Goal: Task Accomplishment & Management: Complete application form

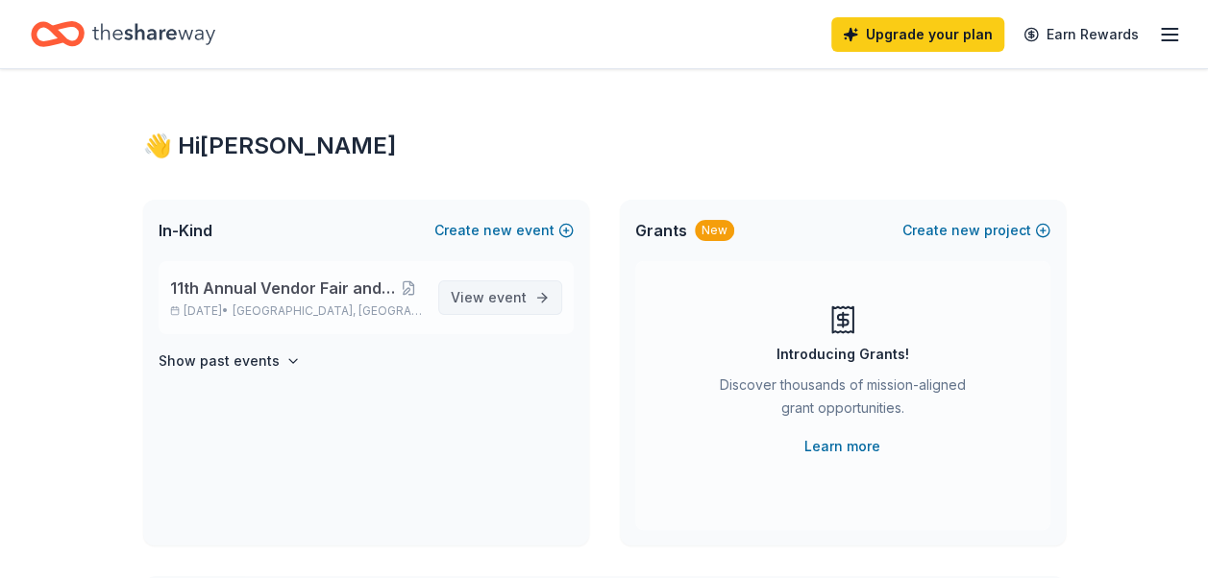
click at [502, 298] on span "event" at bounding box center [507, 297] width 38 height 16
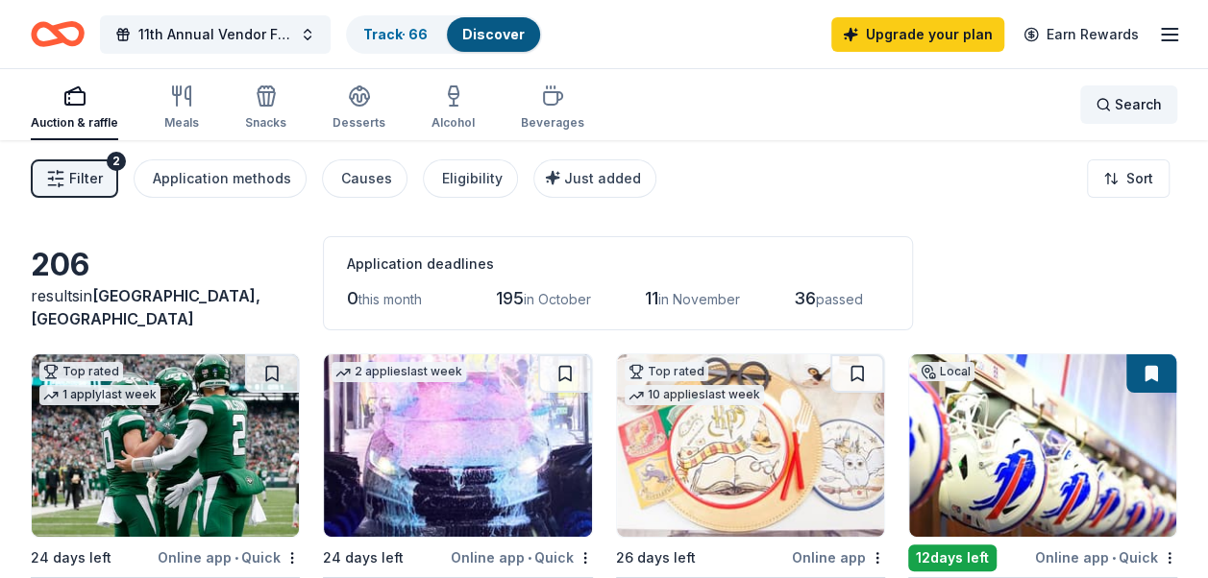
click at [1144, 113] on span "Search" at bounding box center [1138, 104] width 47 height 23
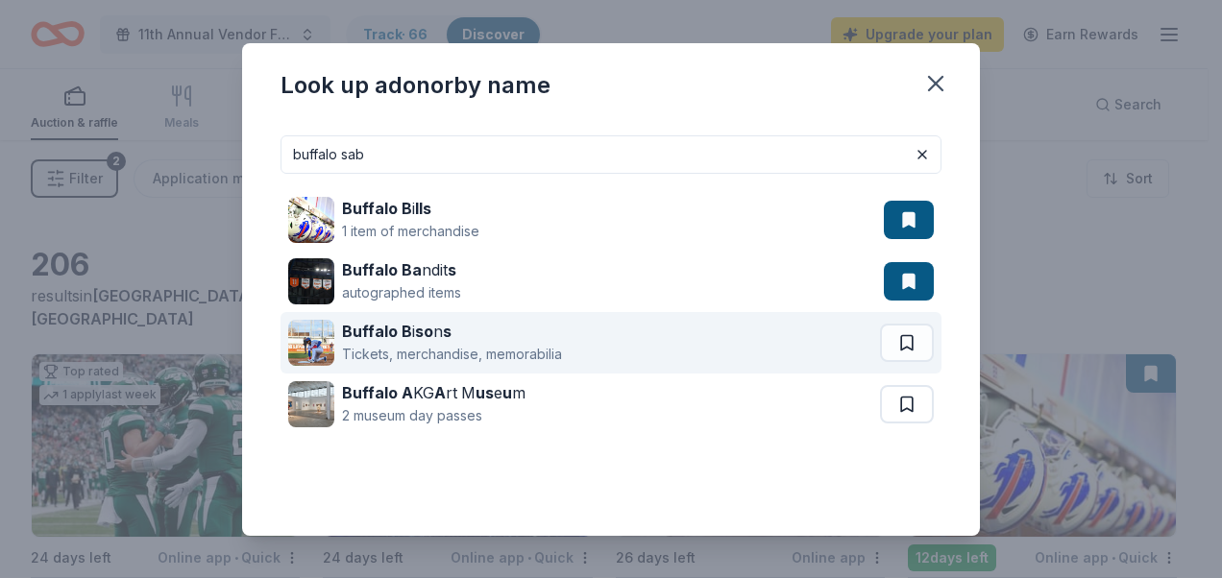
type input "buffalo sab"
click at [434, 347] on div "Tickets, merchandise, memorabilia" at bounding box center [452, 354] width 220 height 23
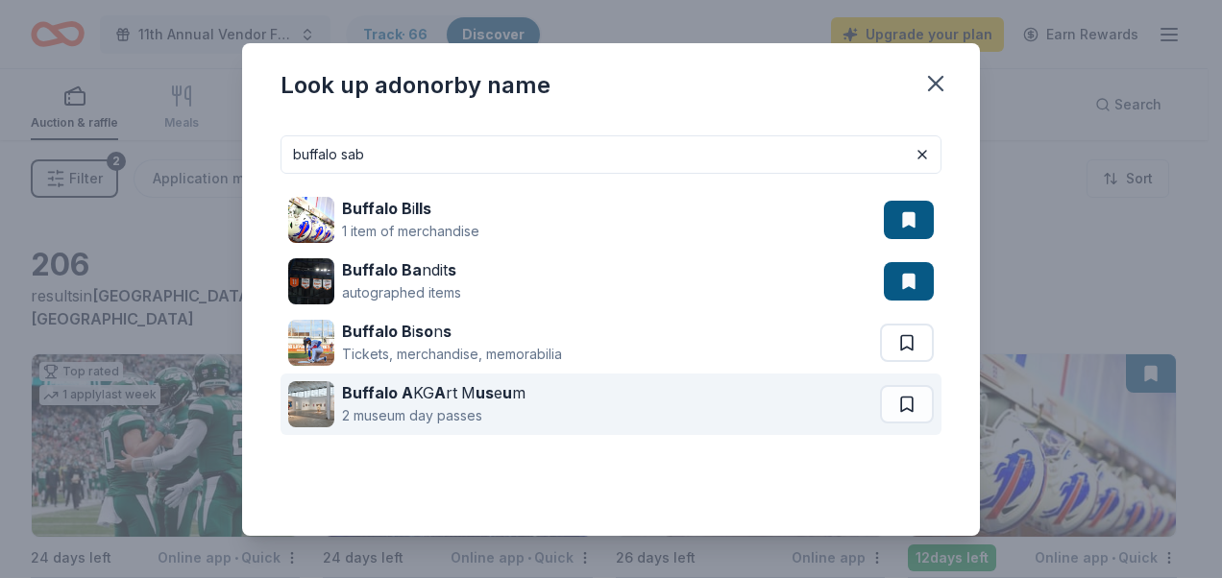
click at [478, 400] on strong "us" at bounding box center [485, 392] width 18 height 19
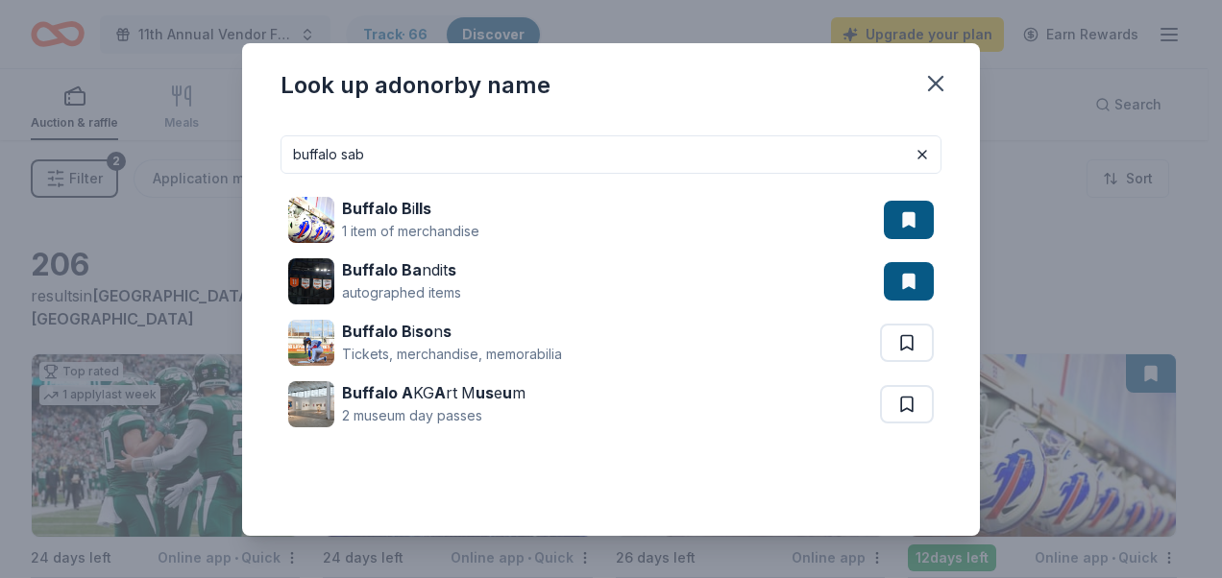
click at [699, 159] on input "buffalo sab" at bounding box center [611, 154] width 661 height 38
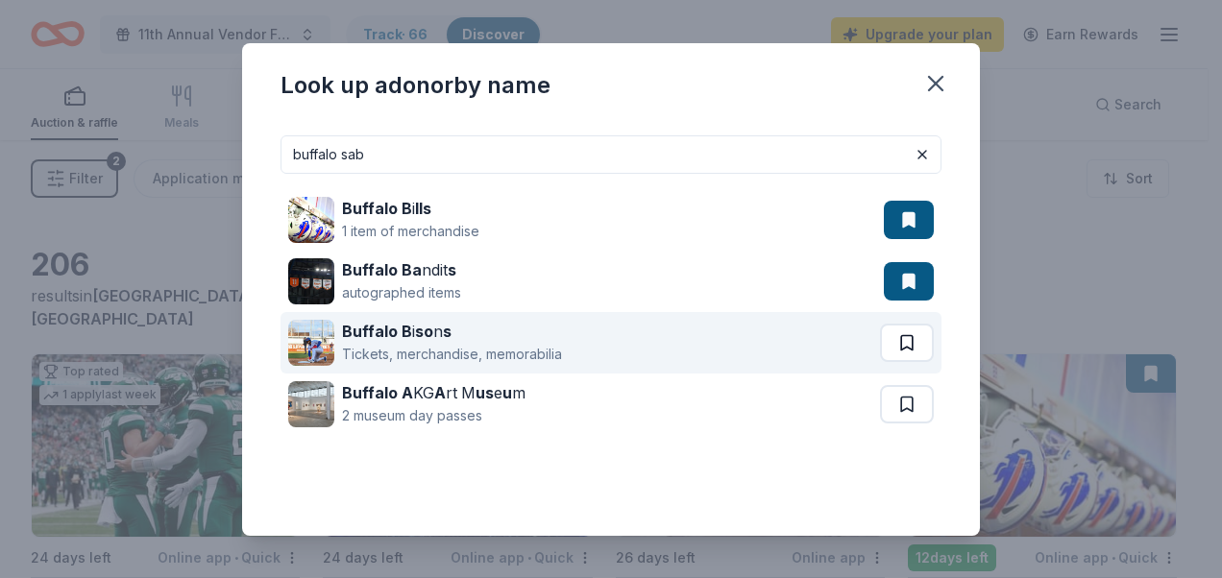
click at [881, 342] on button at bounding box center [907, 343] width 54 height 38
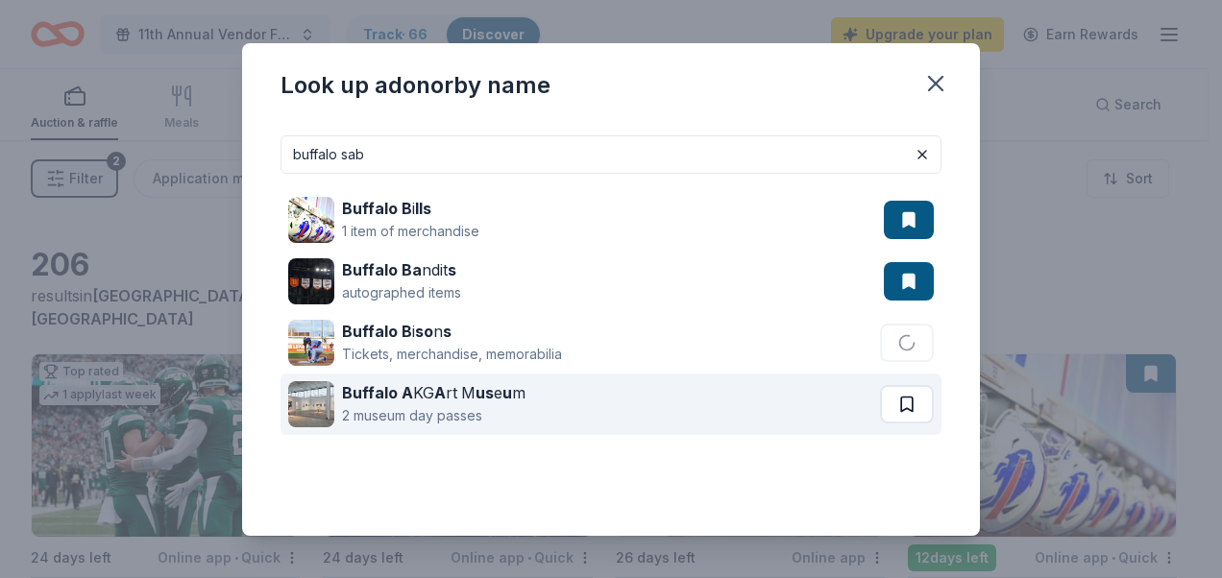
click at [895, 405] on button at bounding box center [907, 404] width 54 height 38
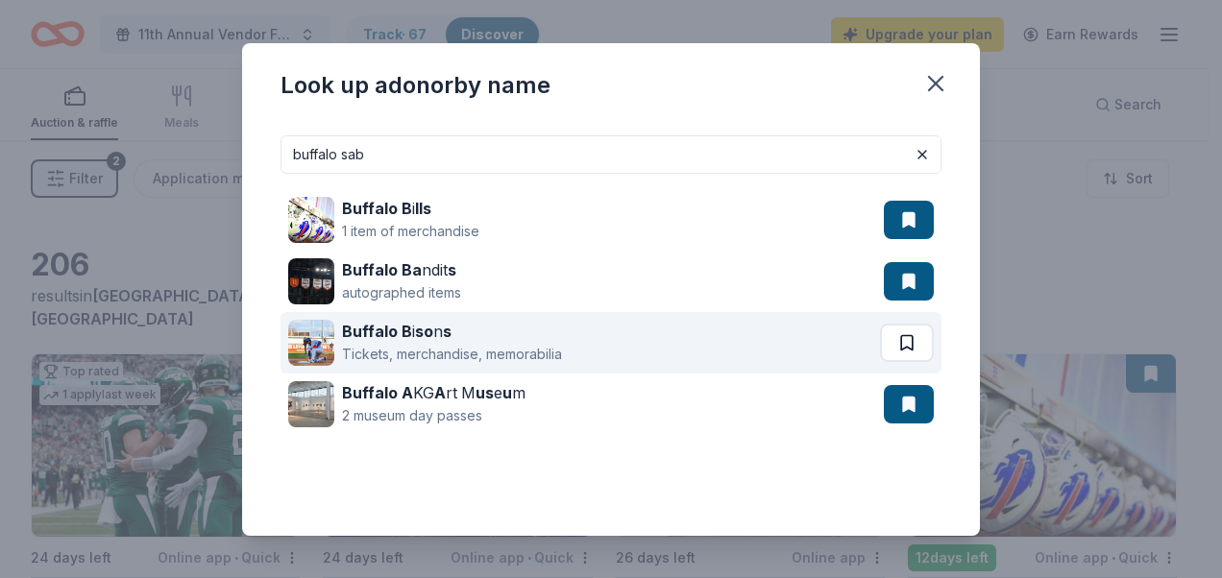
click at [899, 330] on button at bounding box center [907, 343] width 54 height 38
click at [880, 331] on button at bounding box center [907, 343] width 54 height 38
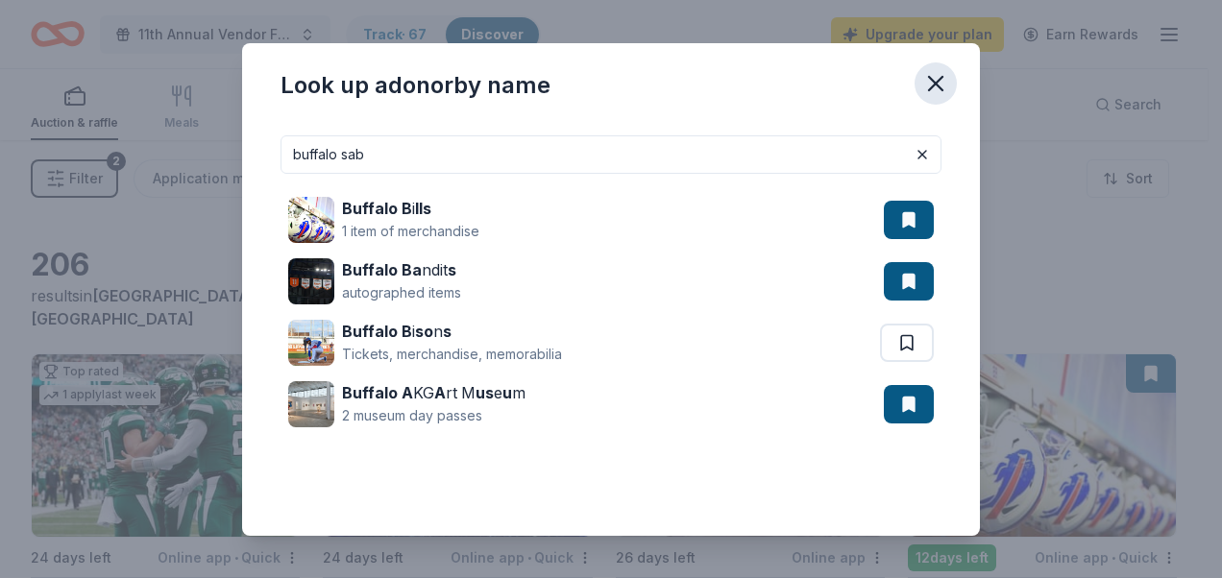
click at [934, 81] on icon "button" at bounding box center [935, 83] width 13 height 13
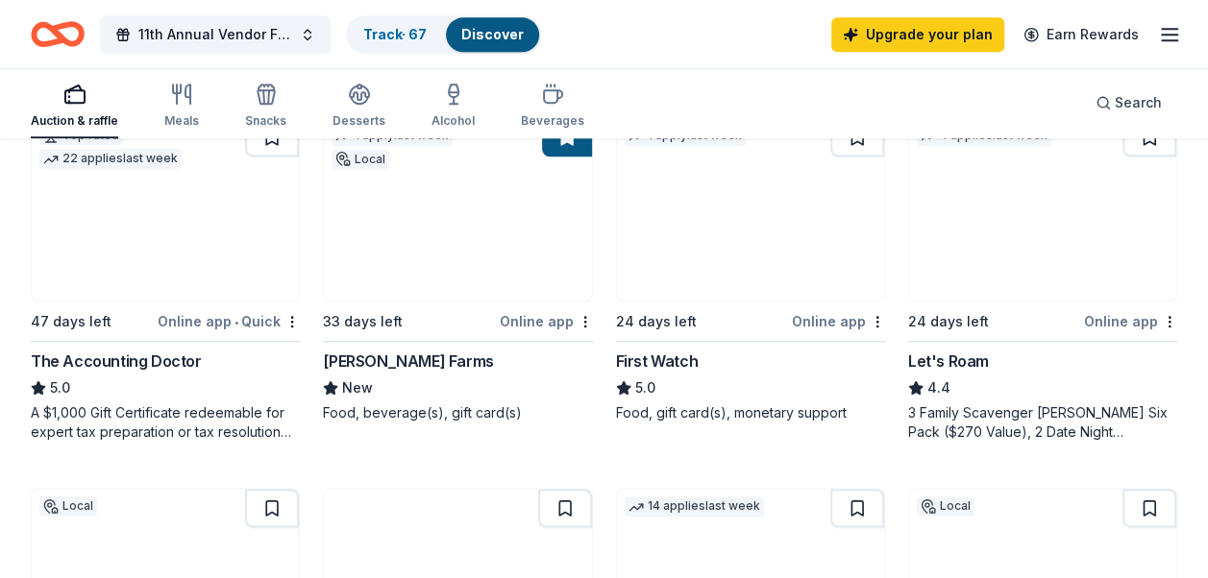
scroll to position [940, 0]
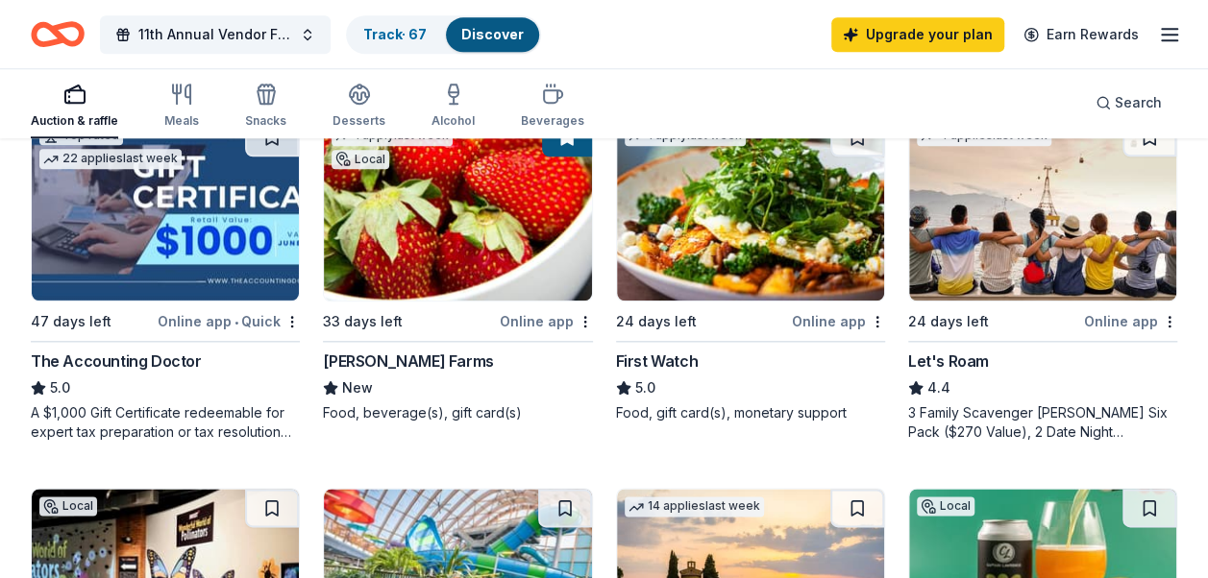
click at [62, 331] on div "Top rated 22 applies last week 47 days left Online app • Quick The Accounting D…" at bounding box center [165, 279] width 269 height 325
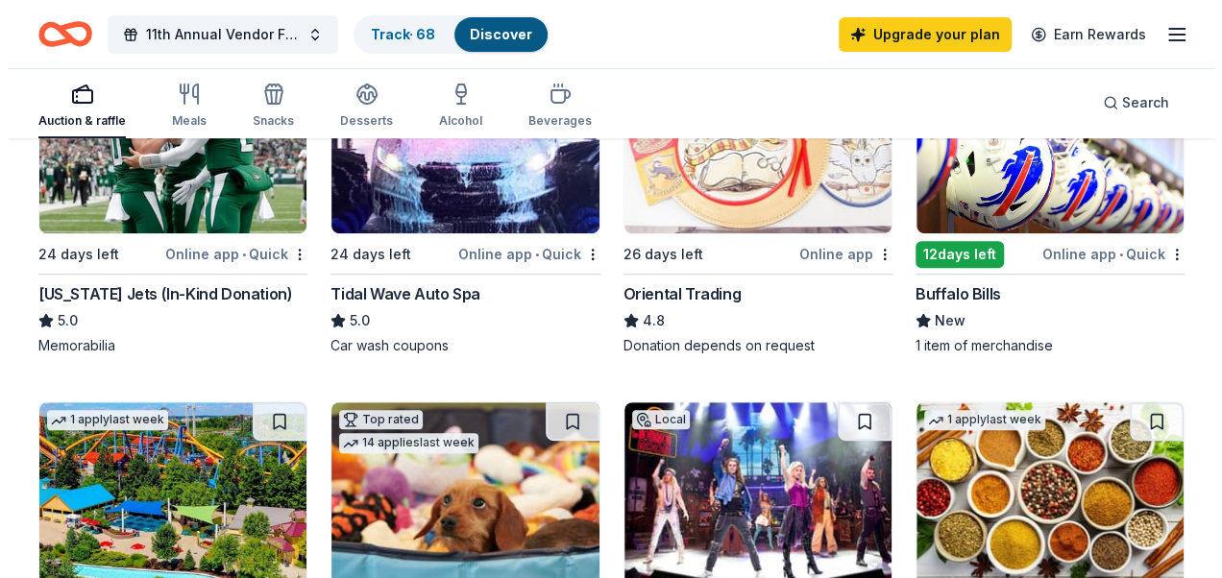
scroll to position [0, 0]
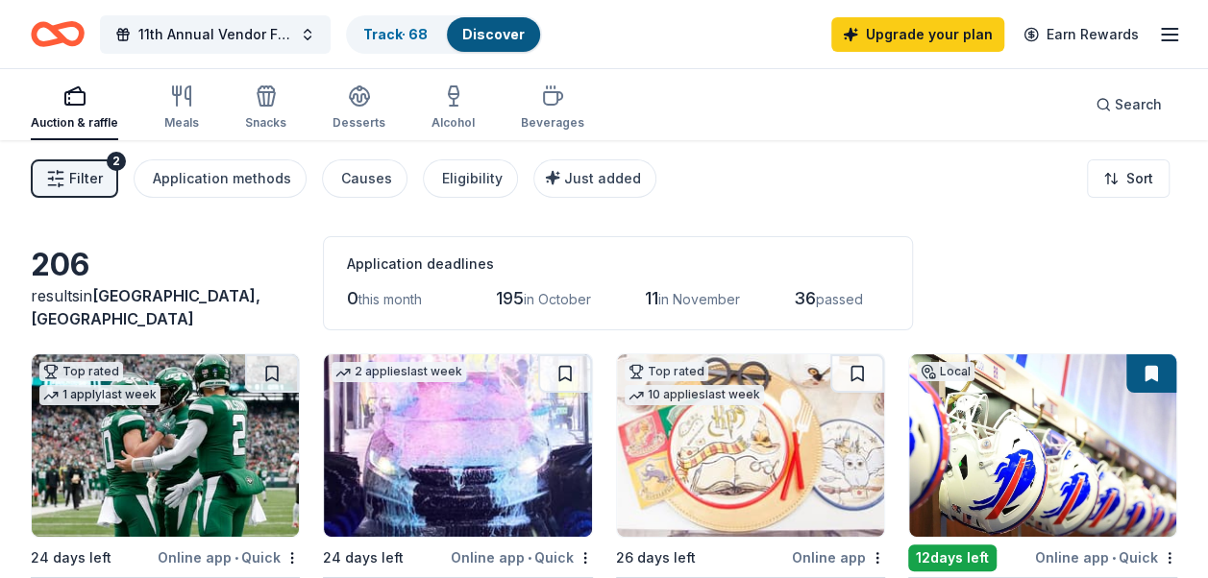
click at [54, 172] on line "button" at bounding box center [52, 172] width 6 height 0
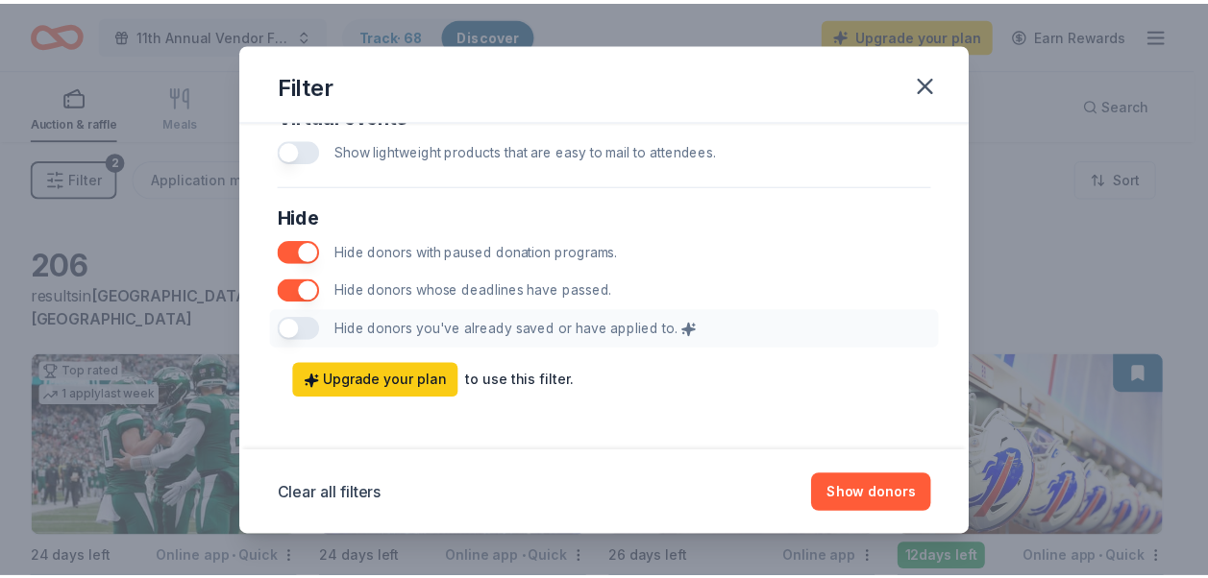
scroll to position [1064, 0]
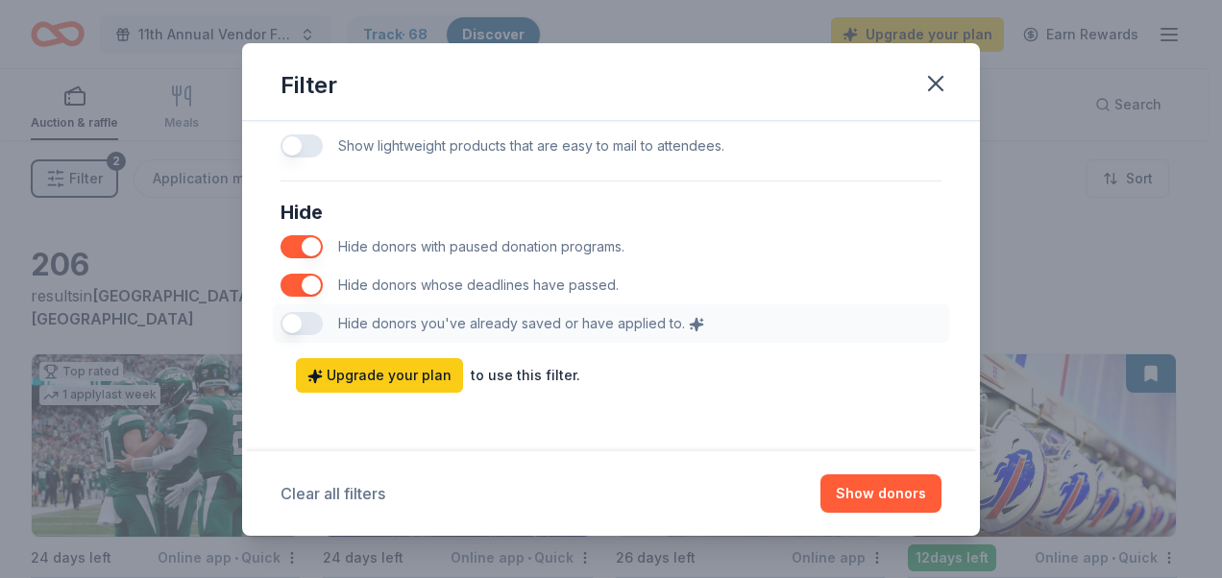
click at [336, 501] on button "Clear all filters" at bounding box center [333, 493] width 105 height 23
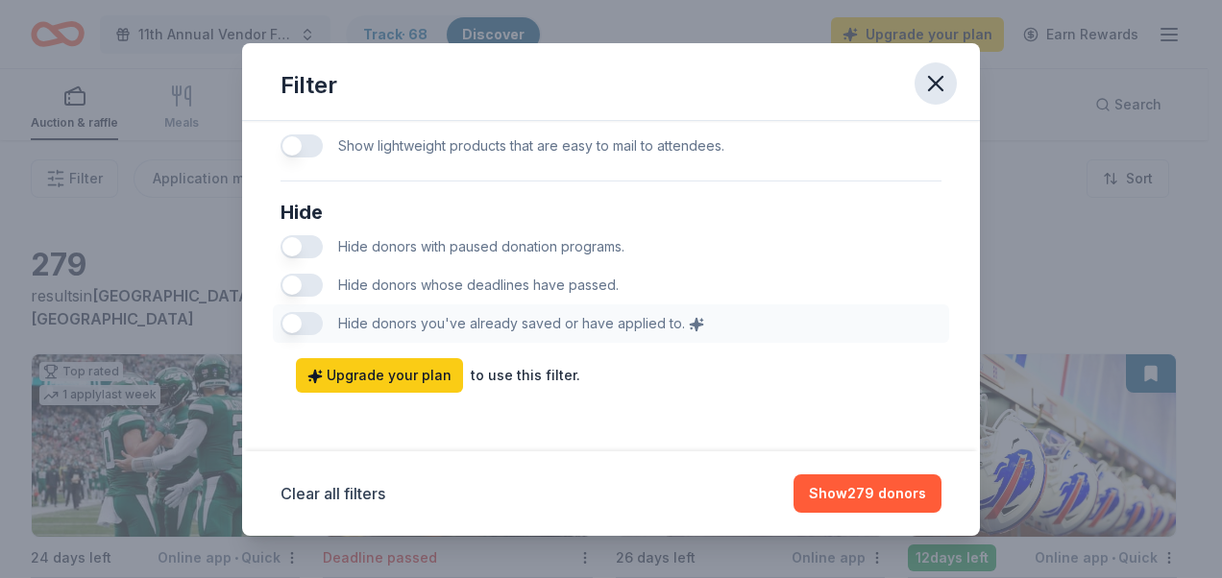
click at [925, 87] on icon "button" at bounding box center [935, 83] width 27 height 27
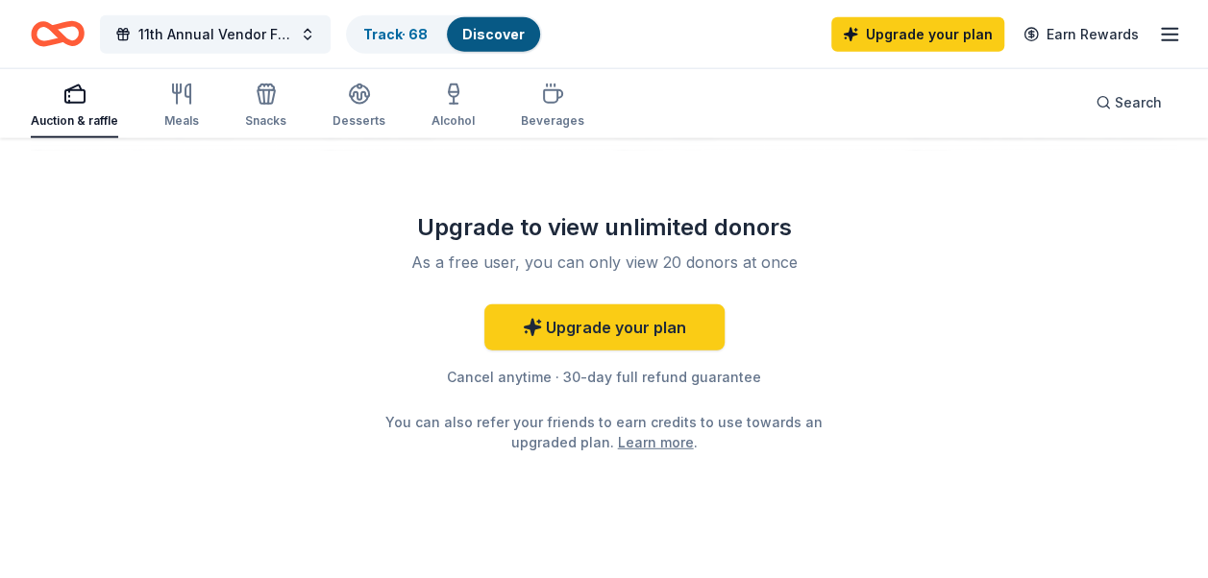
scroll to position [2378, 0]
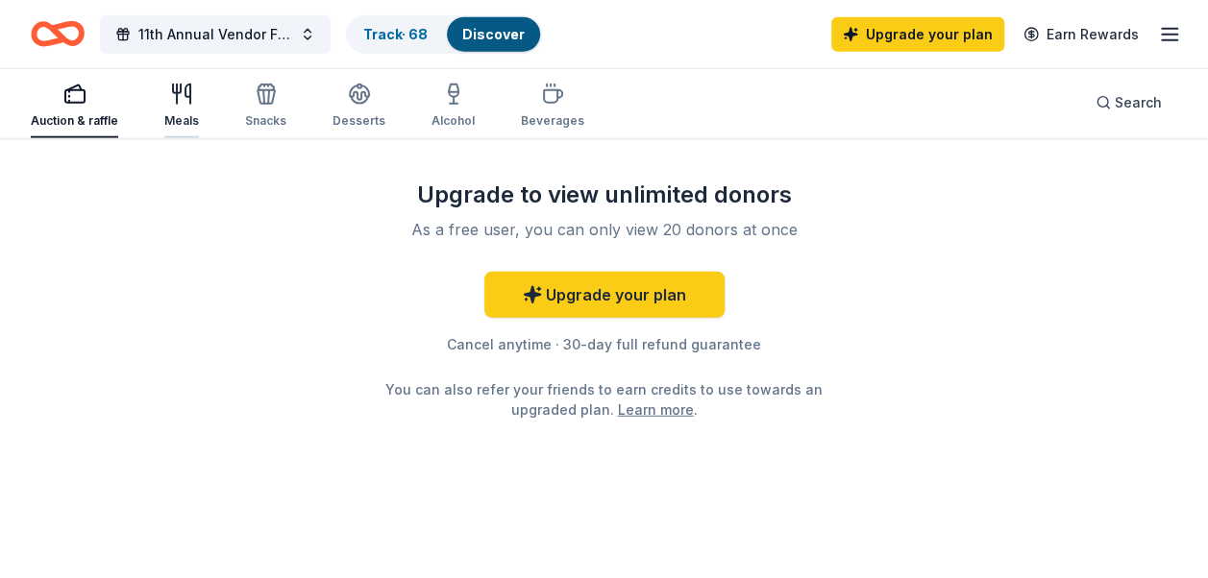
click at [194, 100] on div "button" at bounding box center [181, 94] width 35 height 23
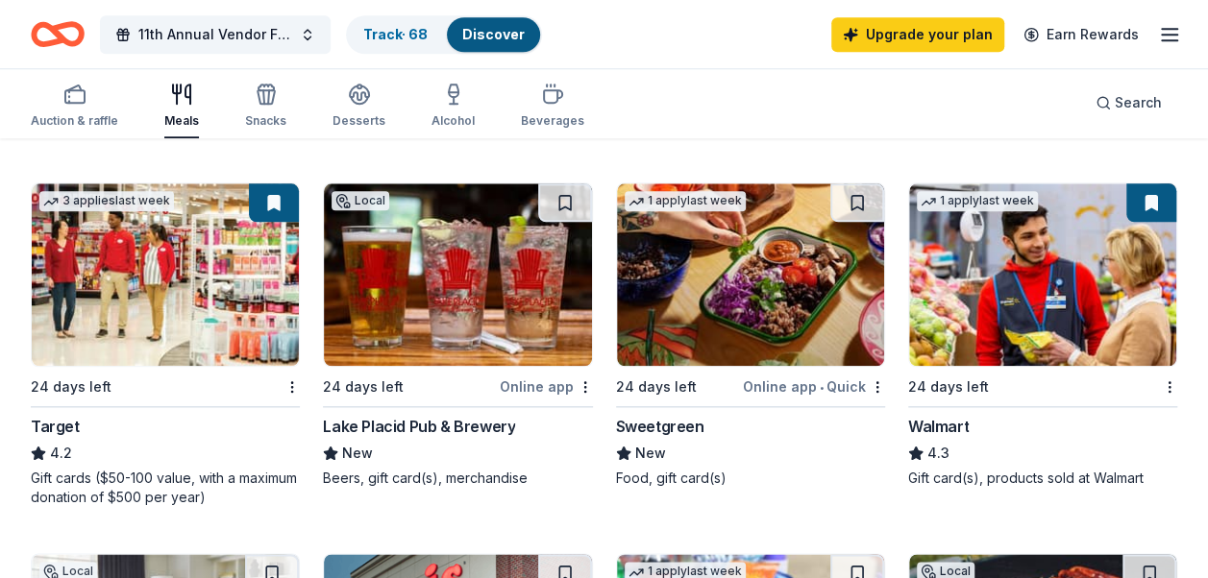
scroll to position [899, 0]
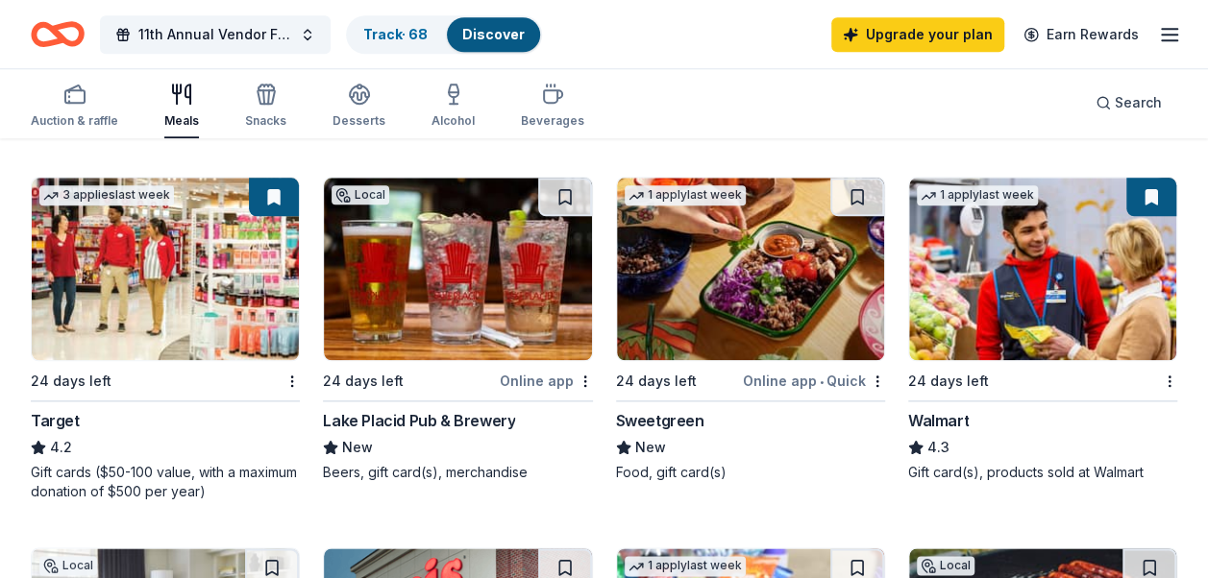
click at [1107, 429] on div "Walmart" at bounding box center [1042, 420] width 269 height 23
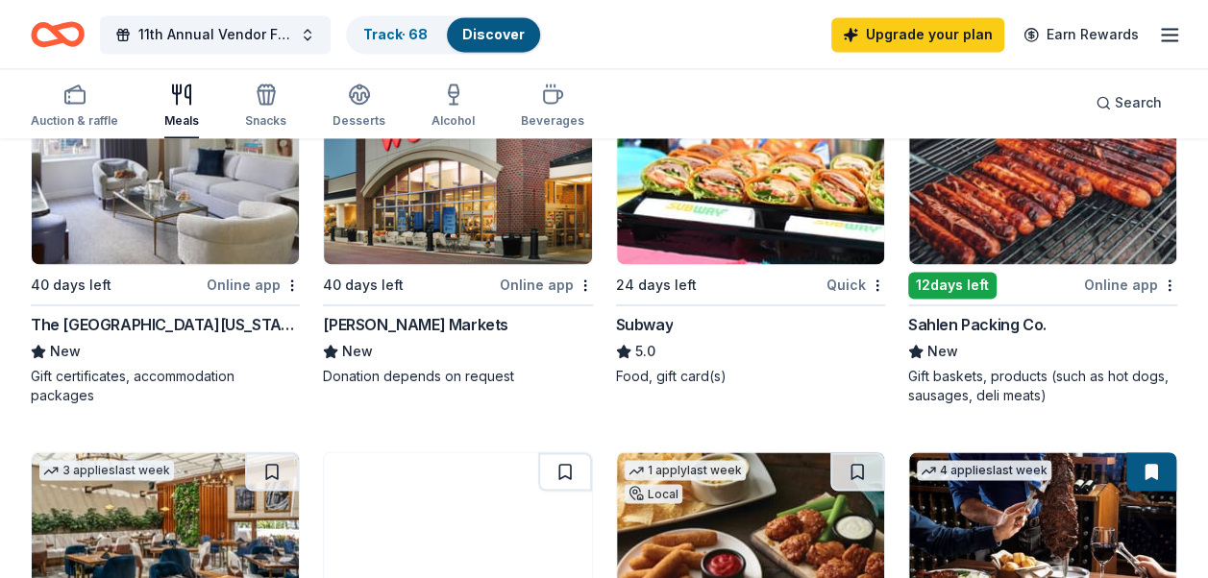
scroll to position [1368, 0]
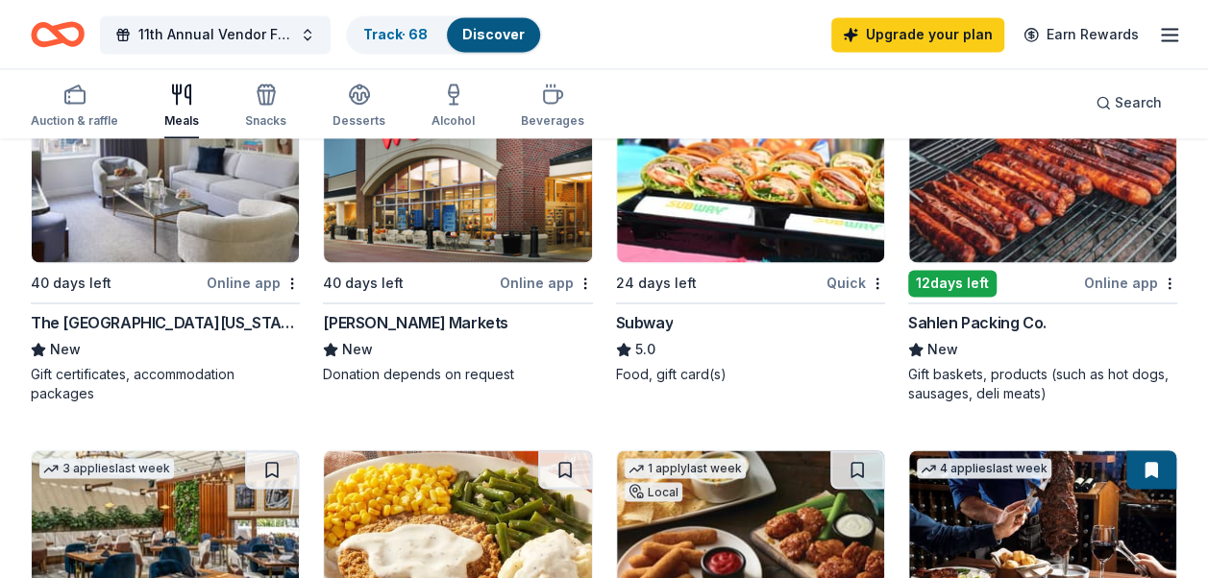
click at [46, 254] on img at bounding box center [165, 171] width 267 height 183
click at [1053, 227] on img at bounding box center [1042, 171] width 267 height 183
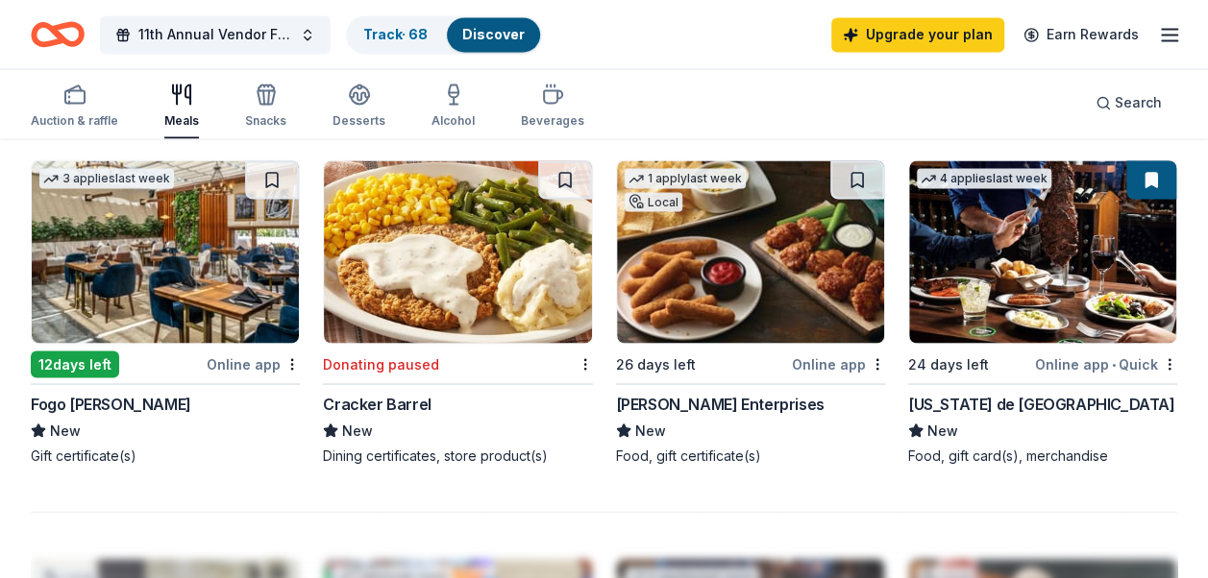
scroll to position [1672, 0]
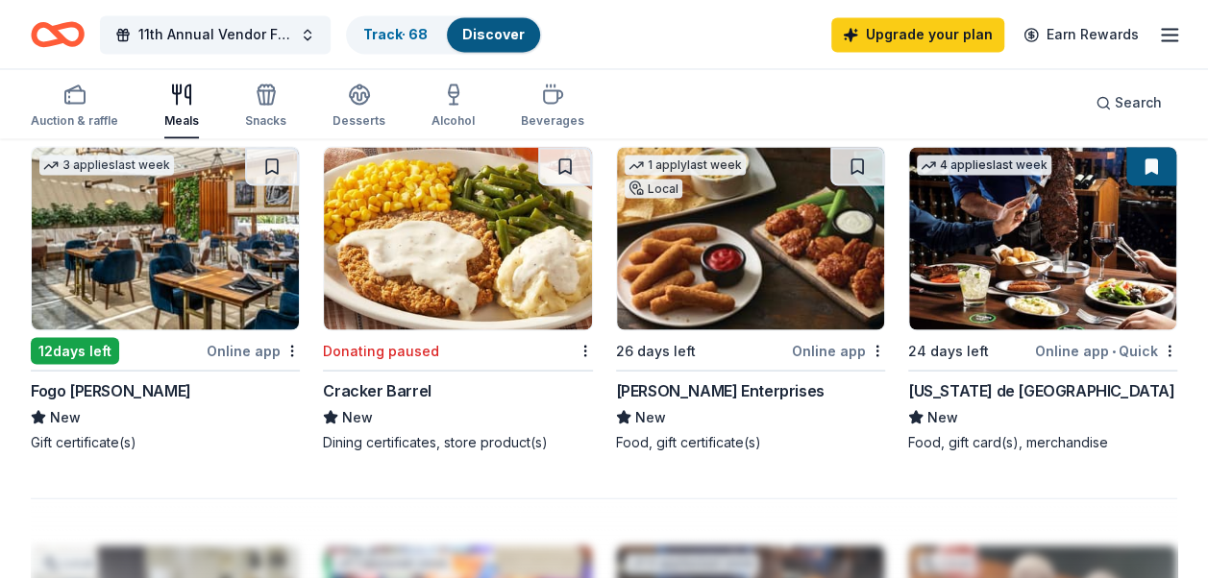
click at [1082, 262] on img at bounding box center [1042, 238] width 267 height 183
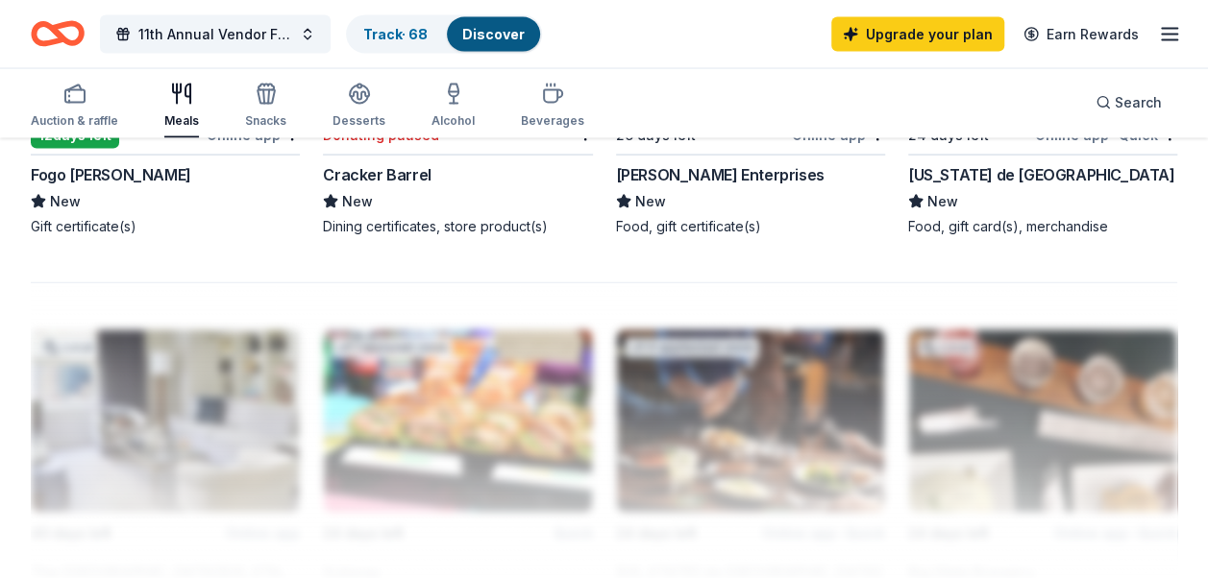
scroll to position [1881, 0]
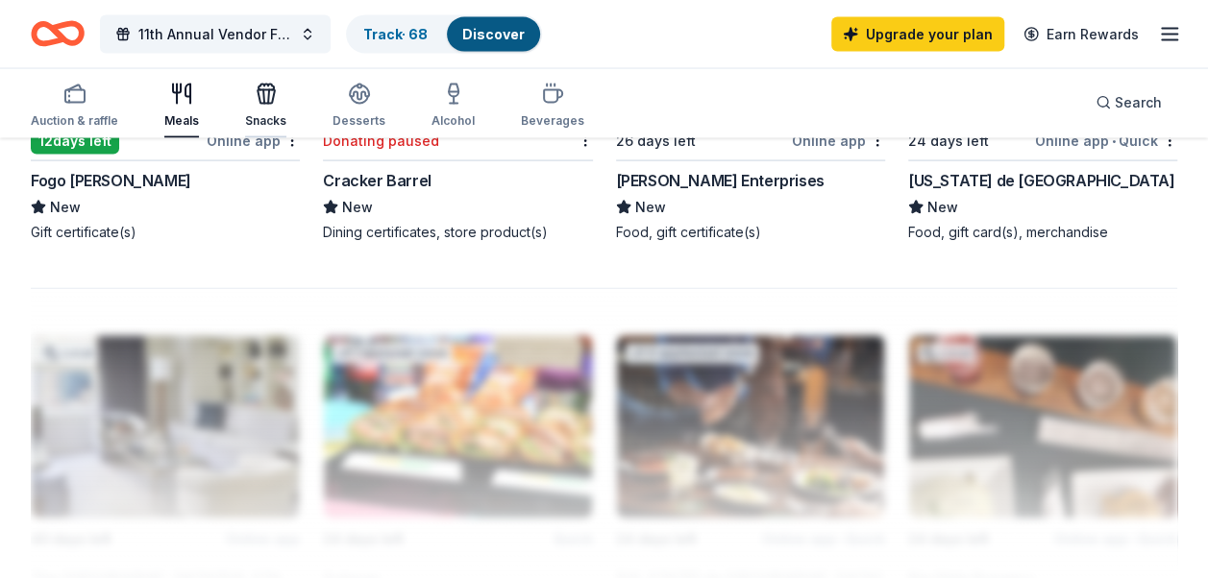
click at [245, 116] on div "Snacks" at bounding box center [265, 120] width 41 height 15
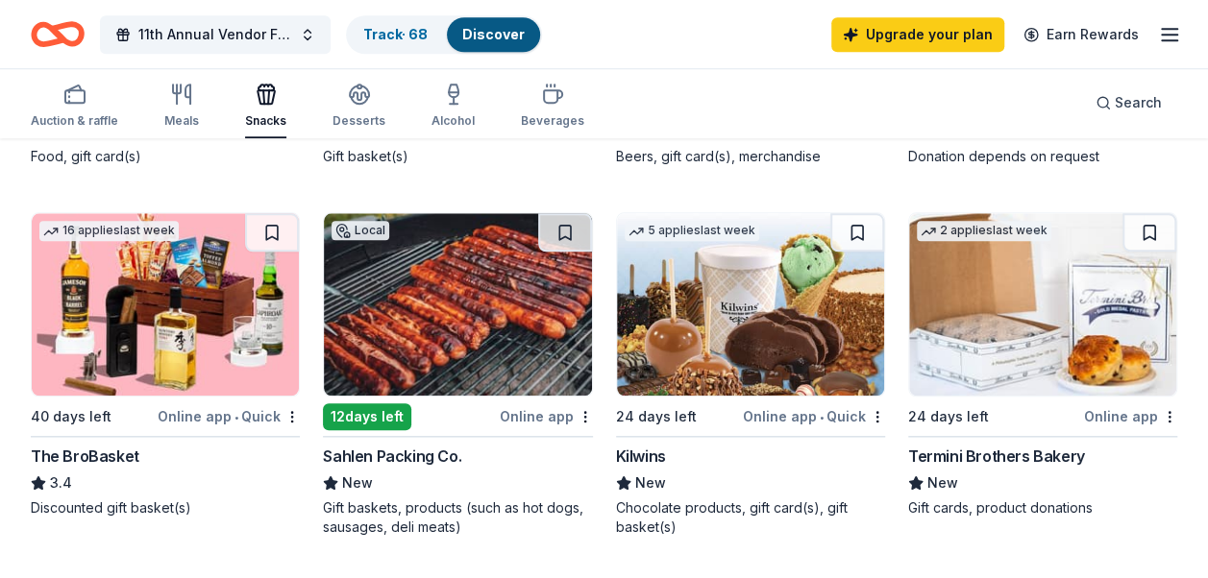
scroll to position [844, 0]
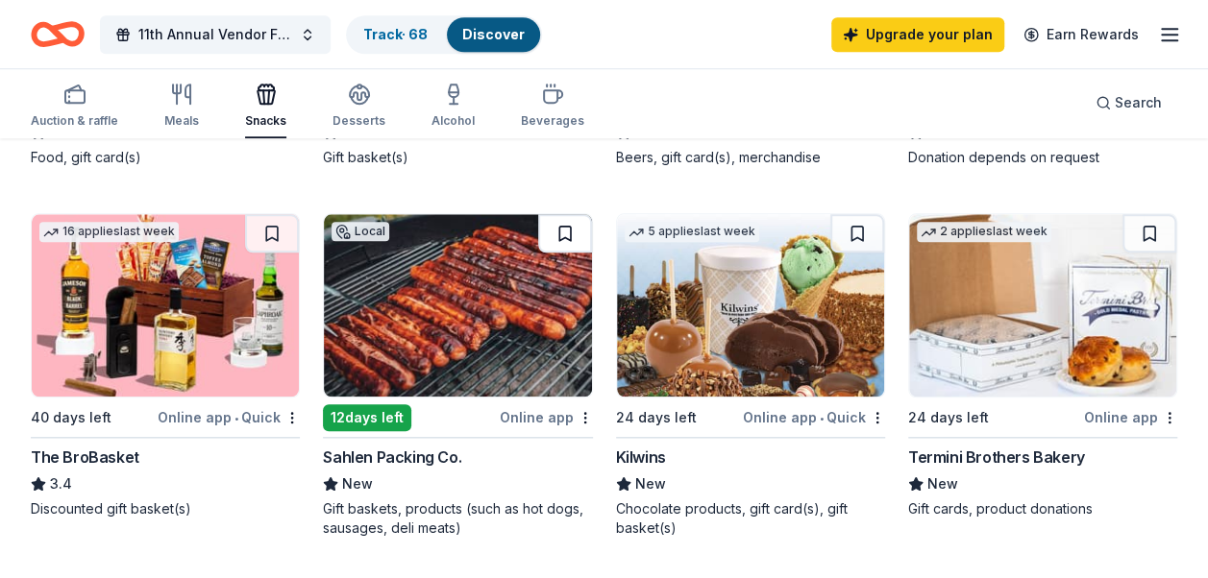
click at [580, 244] on button at bounding box center [565, 233] width 54 height 38
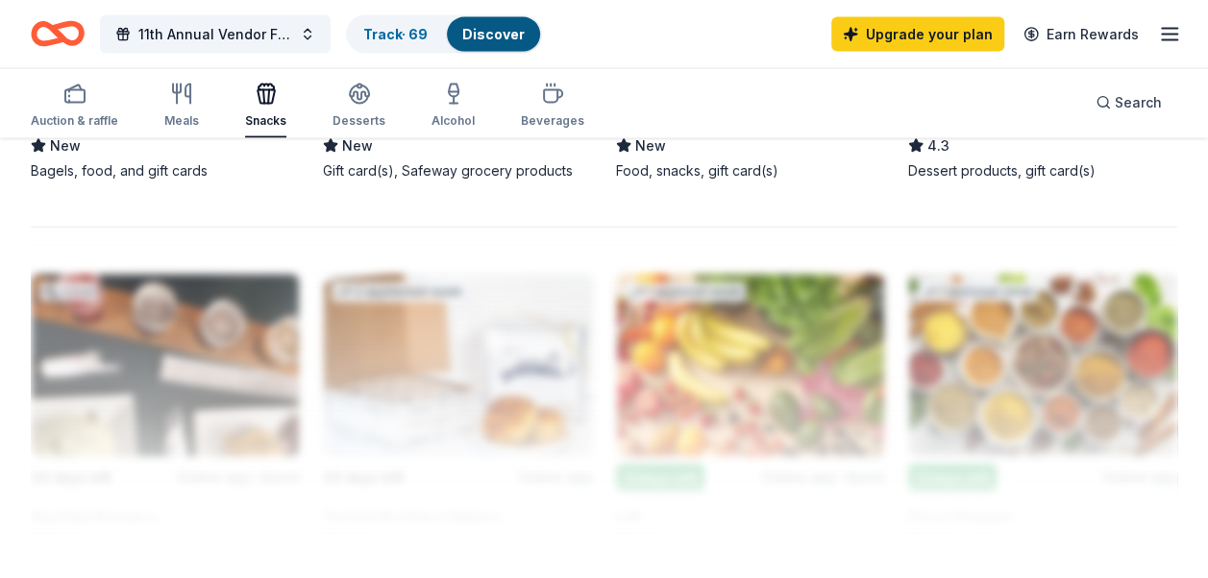
scroll to position [1929, 0]
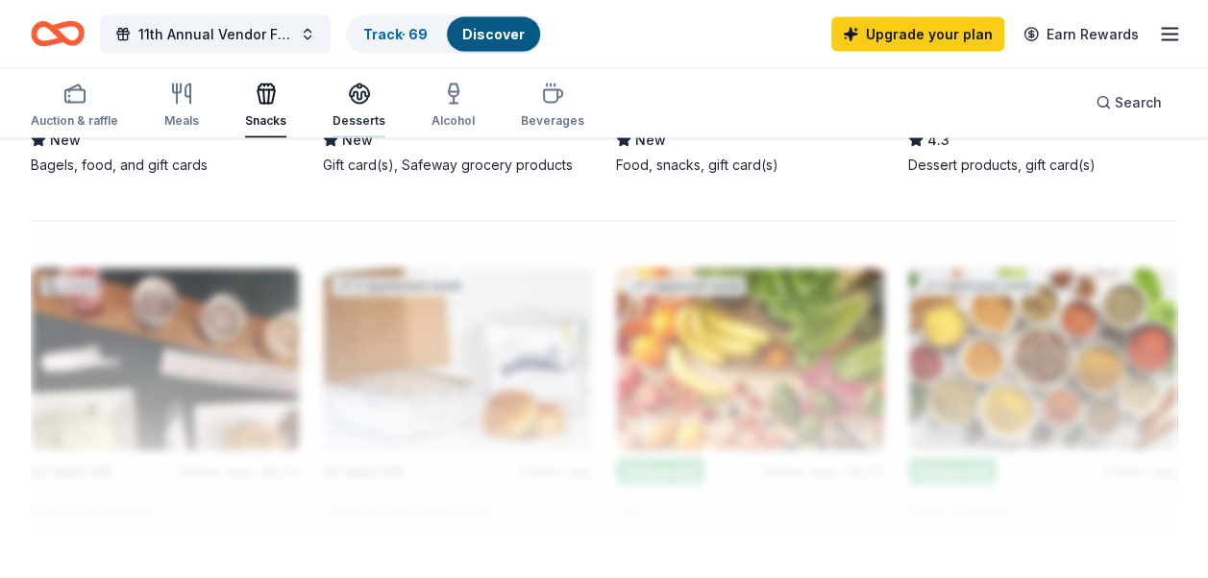
click at [333, 94] on div "button" at bounding box center [358, 94] width 53 height 23
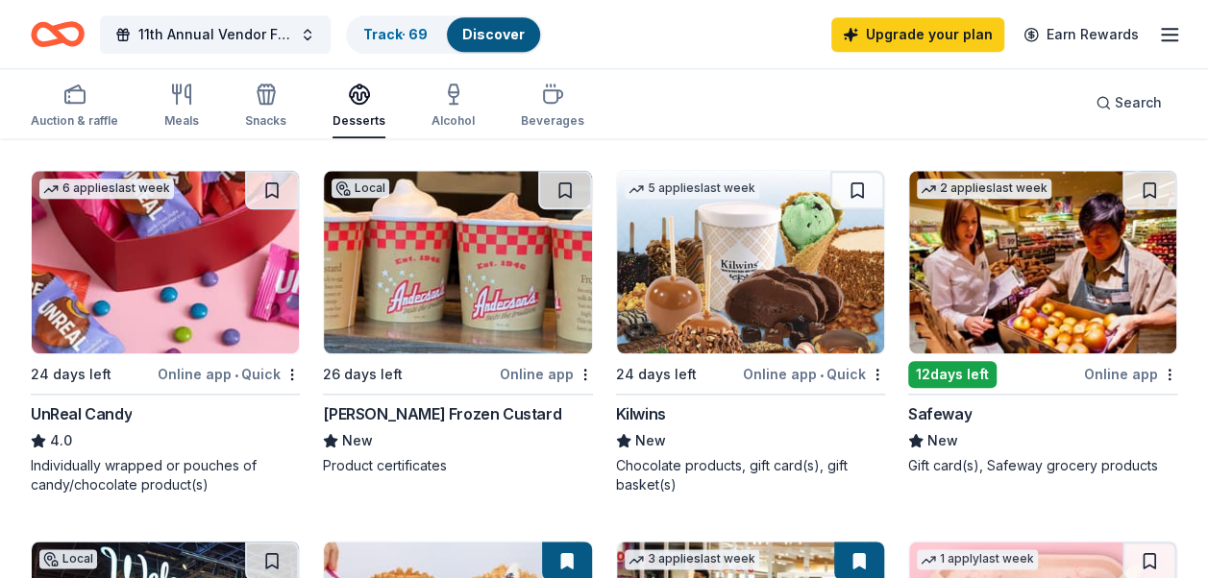
scroll to position [888, 0]
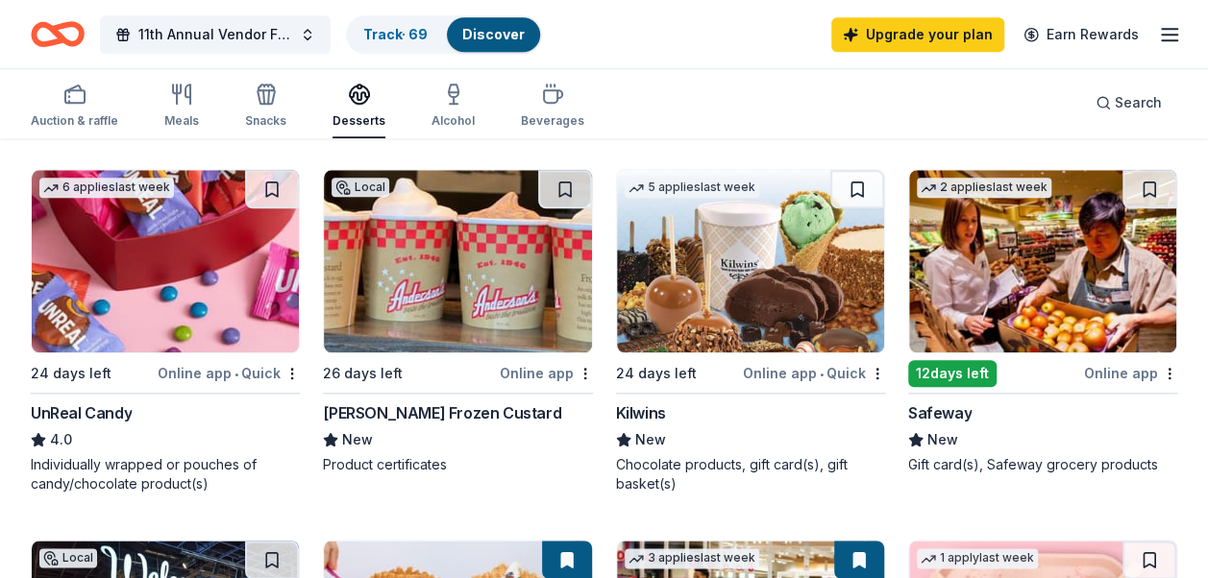
click at [521, 294] on img at bounding box center [457, 261] width 267 height 183
click at [568, 181] on button at bounding box center [565, 189] width 54 height 38
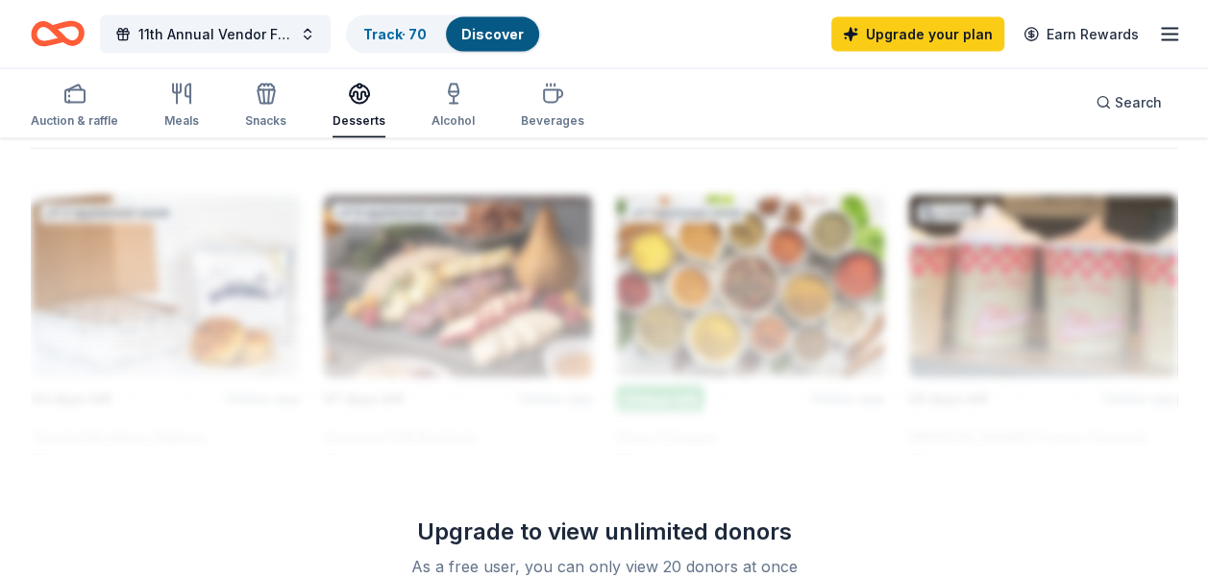
scroll to position [2026, 0]
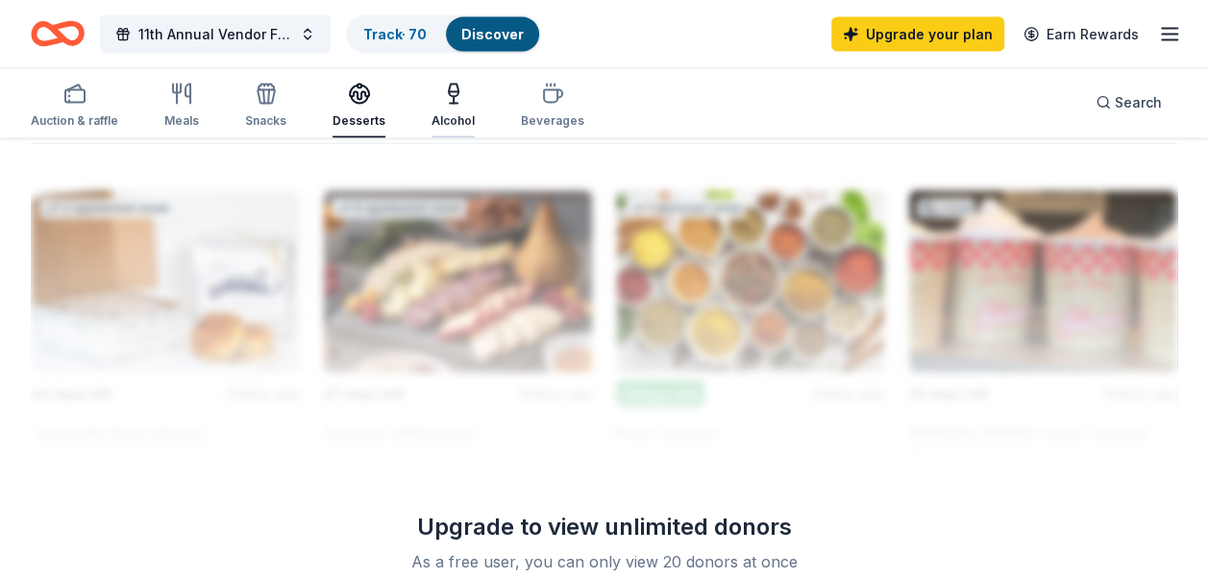
click at [458, 131] on button "Alcohol" at bounding box center [452, 106] width 43 height 63
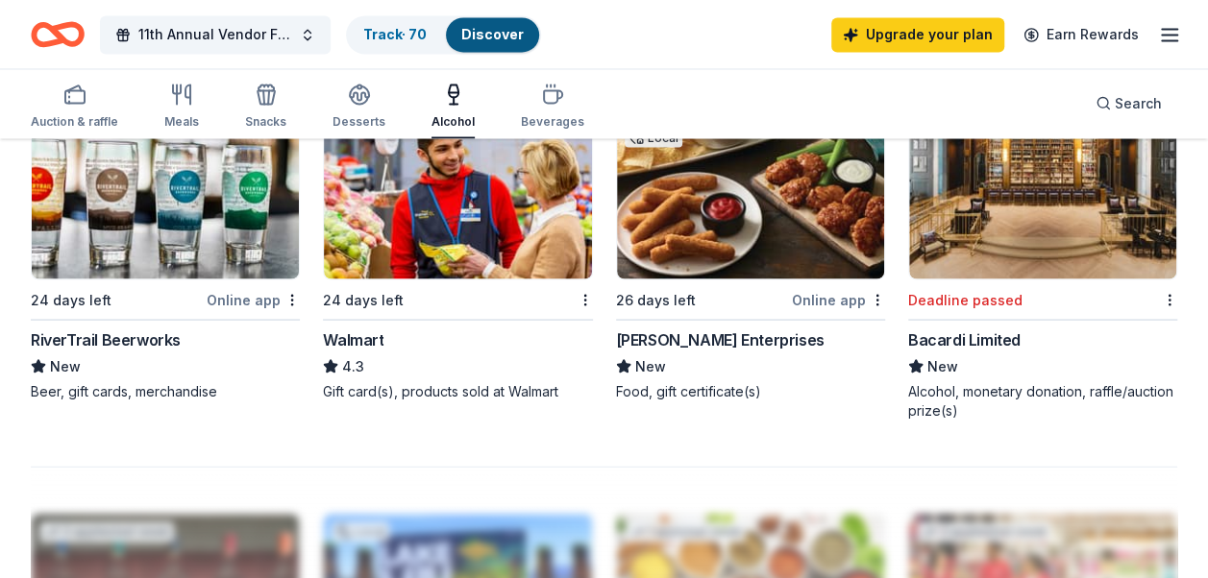
scroll to position [1718, 0]
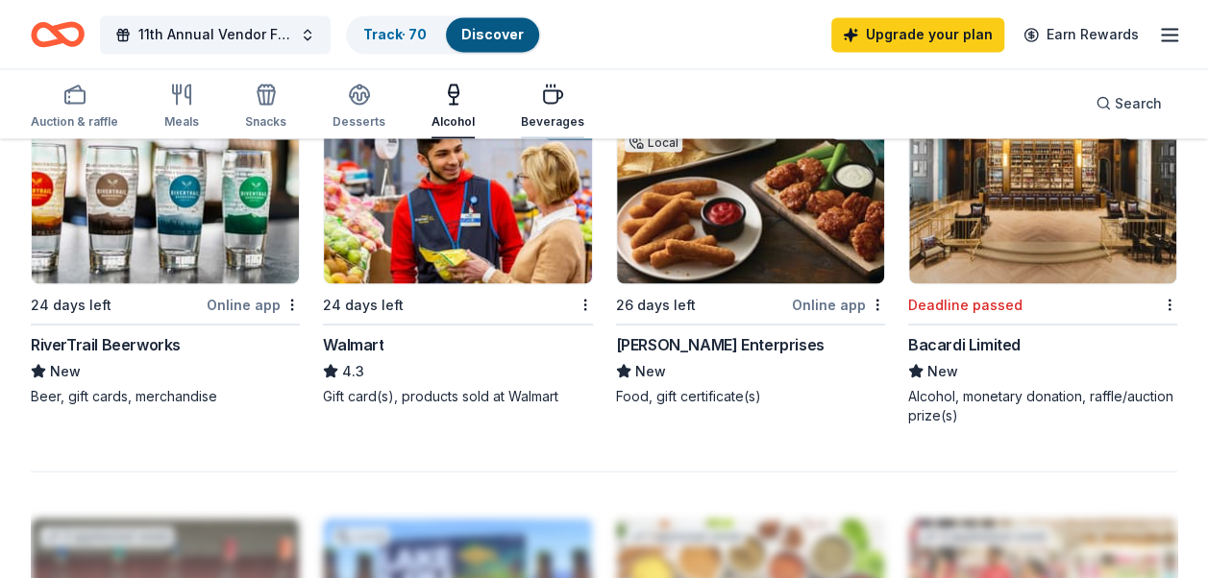
click at [533, 125] on div "Beverages" at bounding box center [552, 120] width 63 height 15
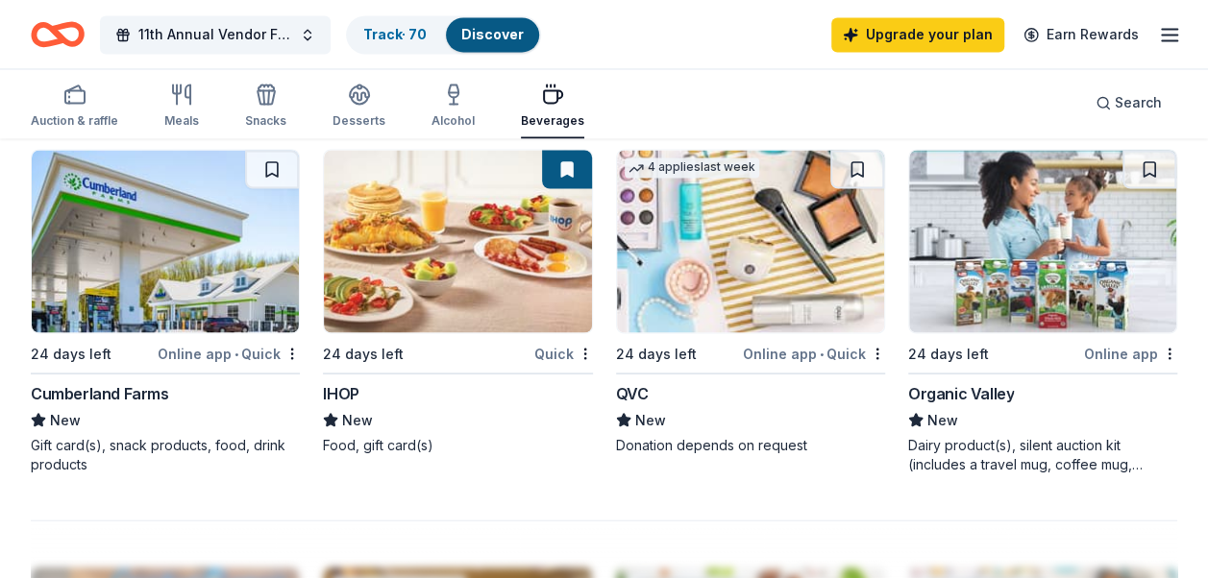
scroll to position [1633, 0]
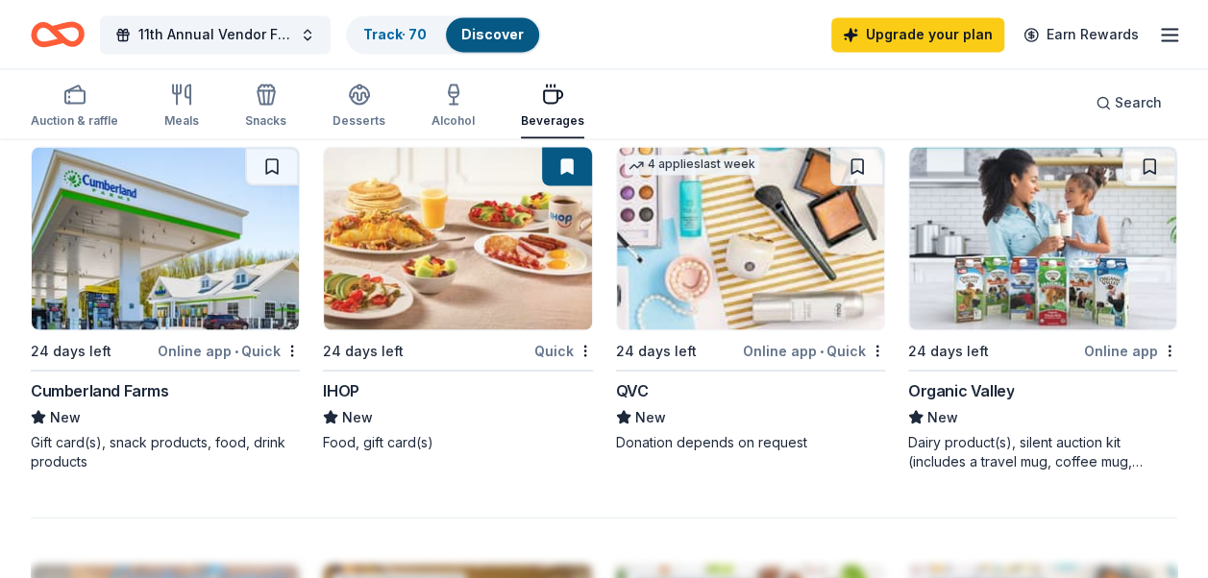
click at [485, 277] on img at bounding box center [457, 238] width 267 height 183
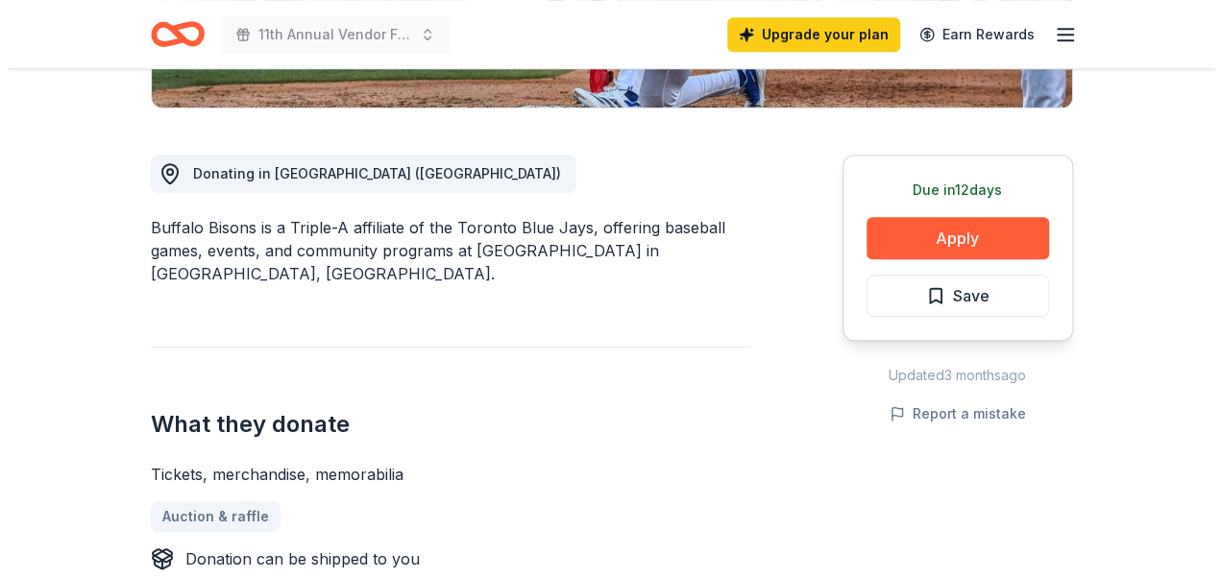
scroll to position [469, 0]
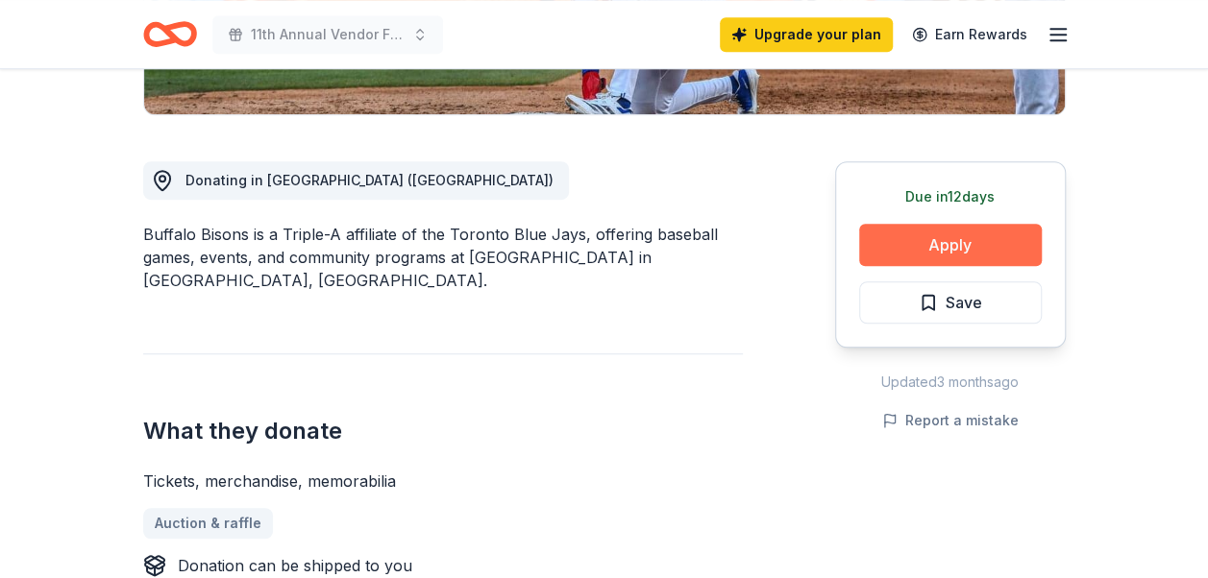
click at [990, 235] on button "Apply" at bounding box center [950, 245] width 183 height 42
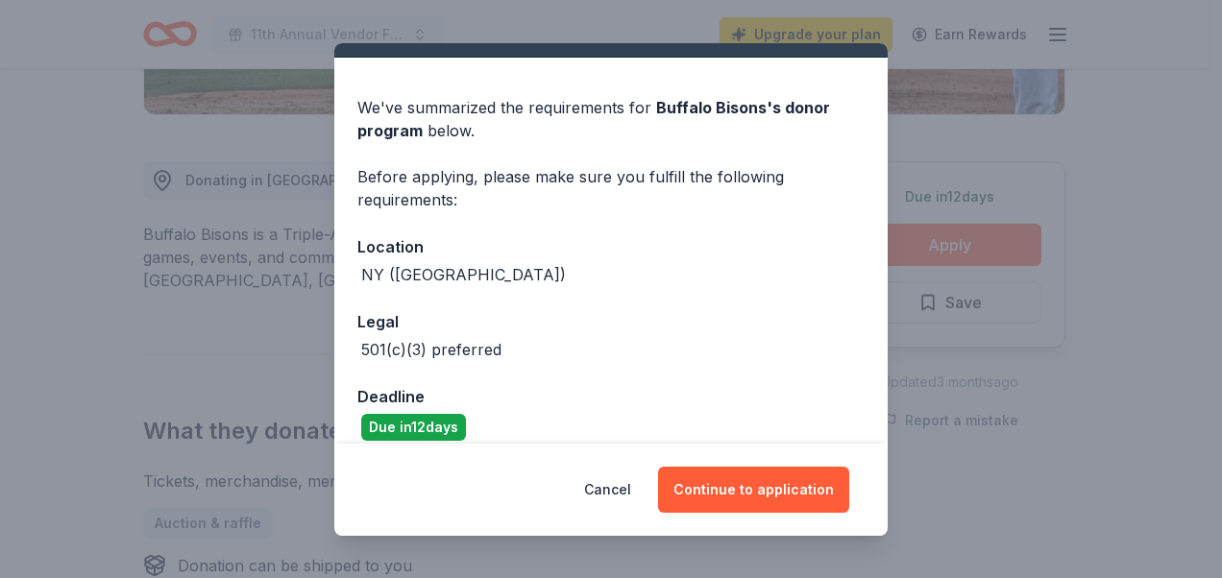
scroll to position [60, 0]
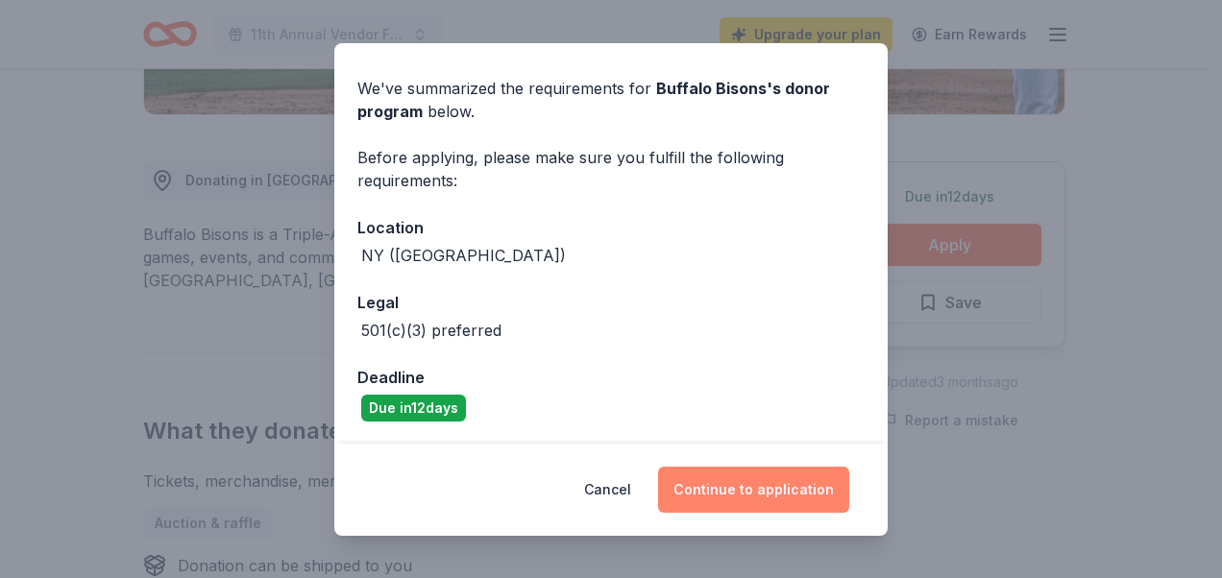
click at [763, 494] on button "Continue to application" at bounding box center [753, 490] width 191 height 46
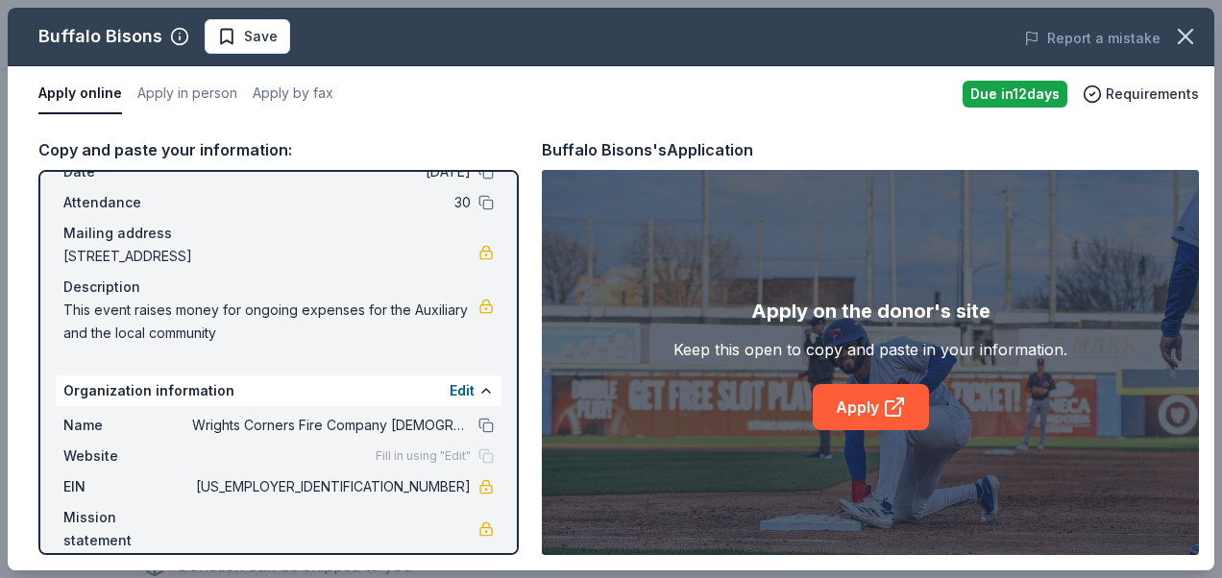
scroll to position [118, 0]
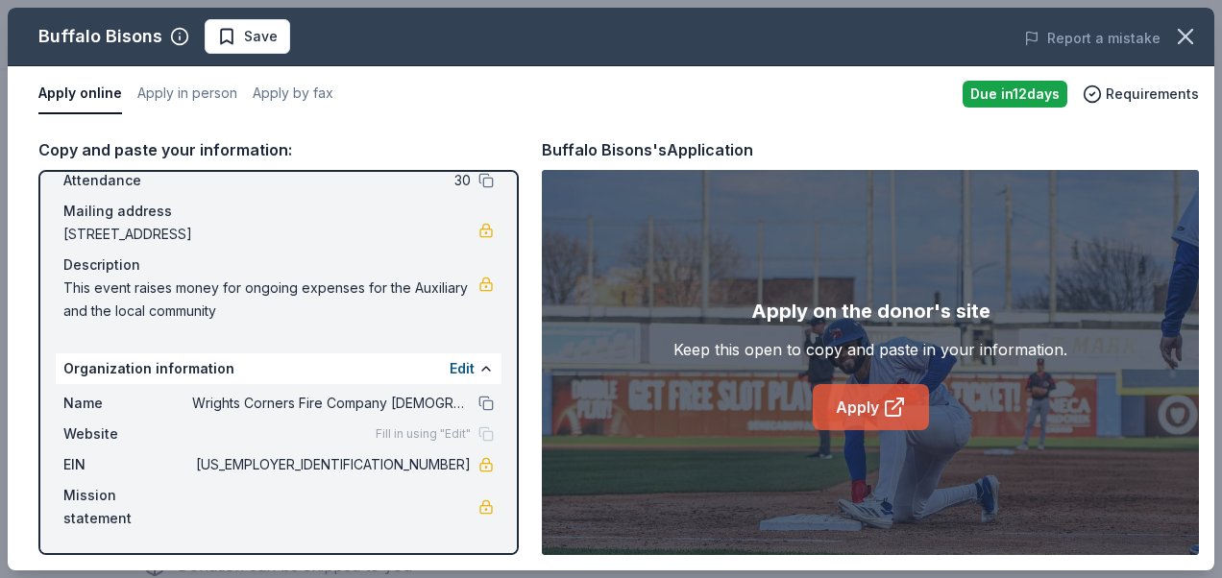
click at [869, 397] on link "Apply" at bounding box center [871, 407] width 116 height 46
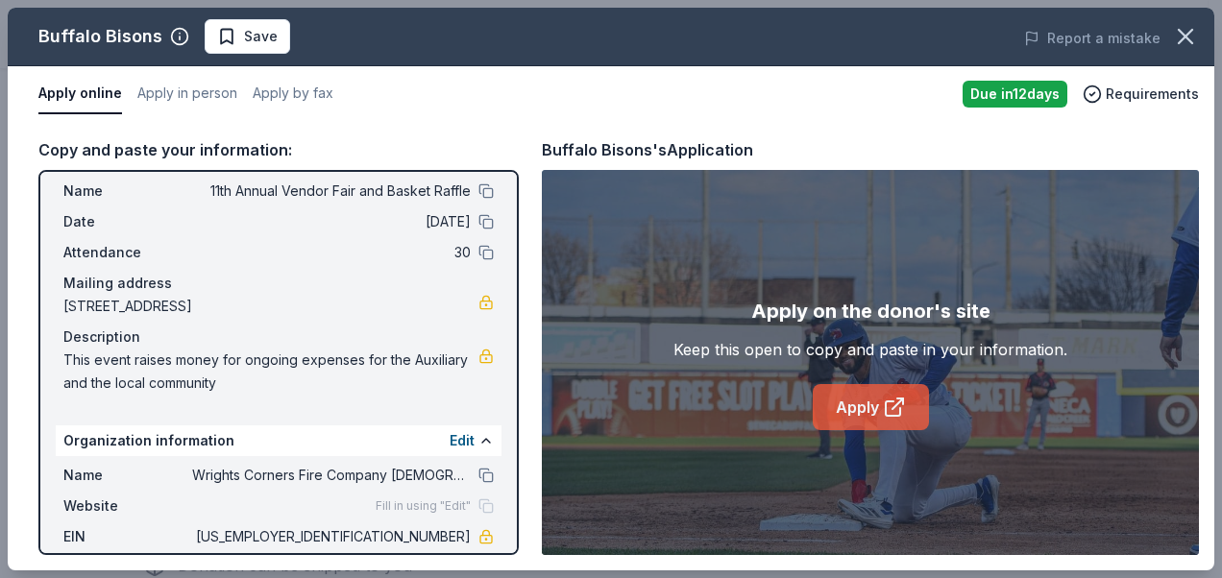
scroll to position [0, 0]
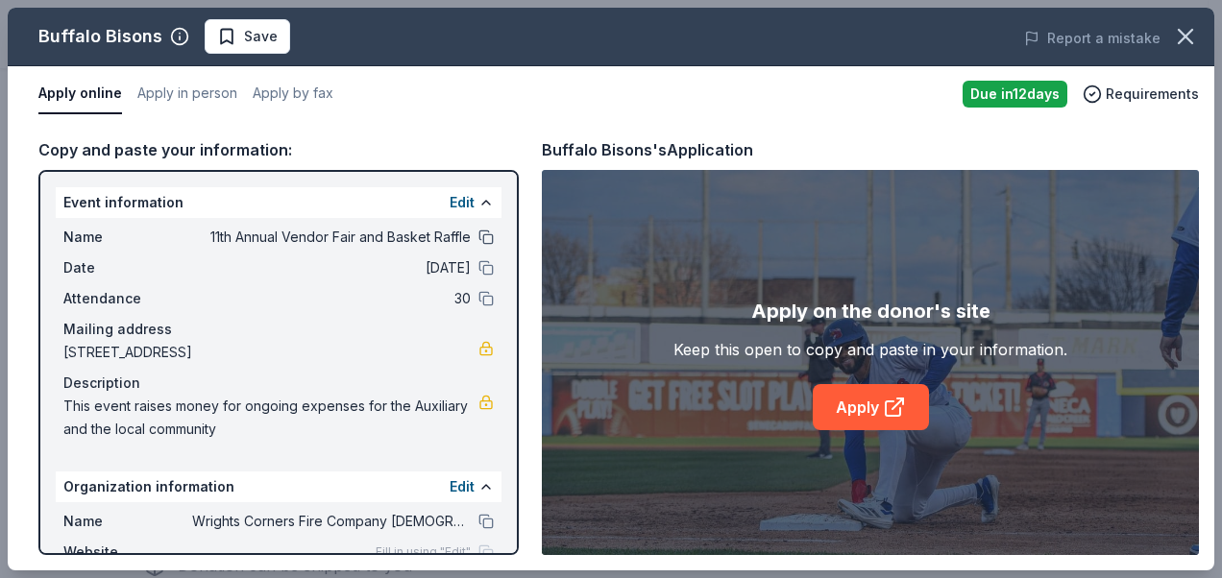
click at [478, 242] on button at bounding box center [485, 237] width 15 height 15
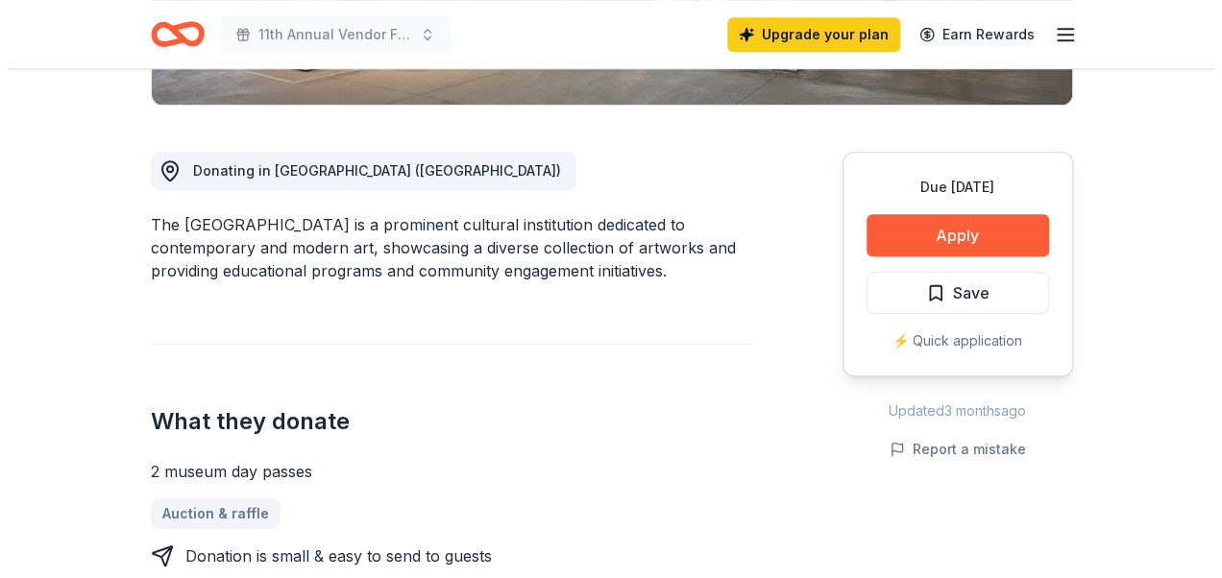
scroll to position [482, 0]
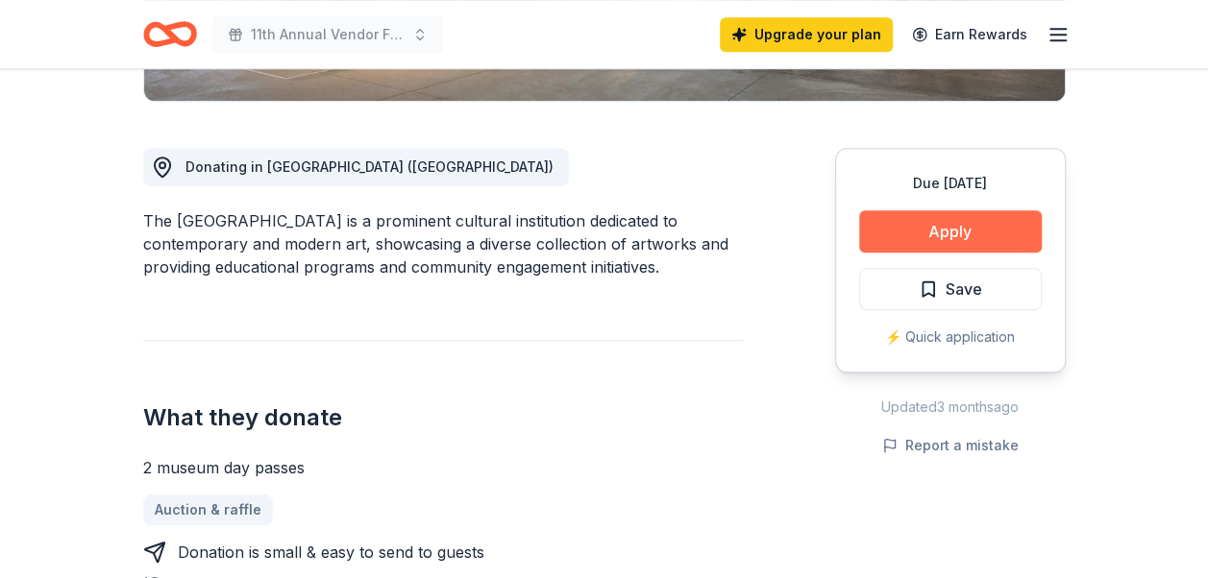
click at [995, 229] on button "Apply" at bounding box center [950, 231] width 183 height 42
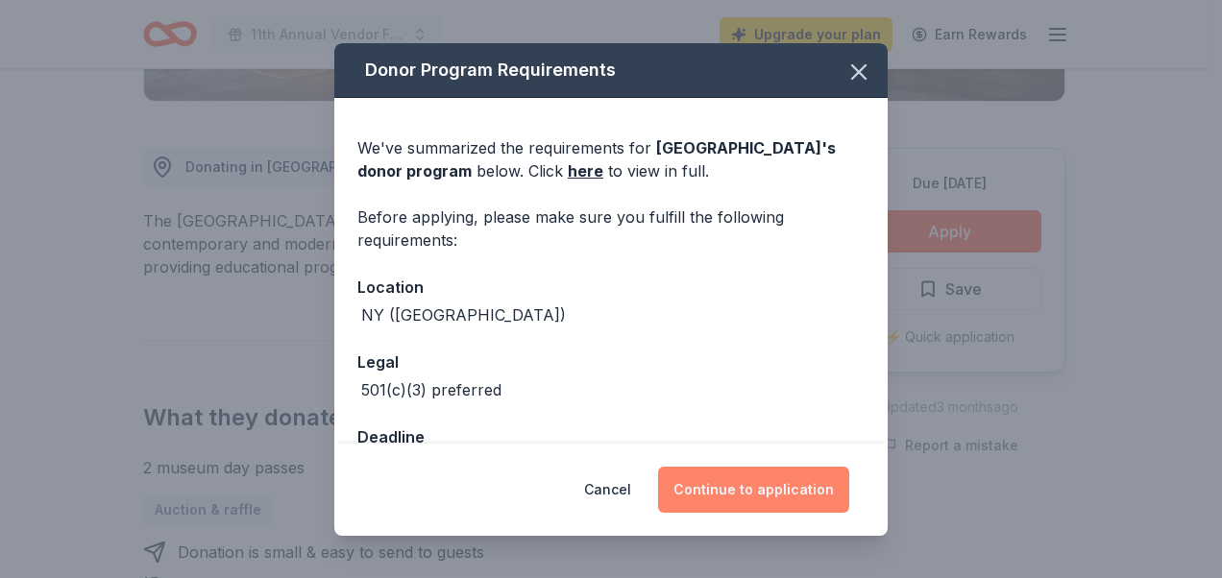
click at [775, 509] on button "Continue to application" at bounding box center [753, 490] width 191 height 46
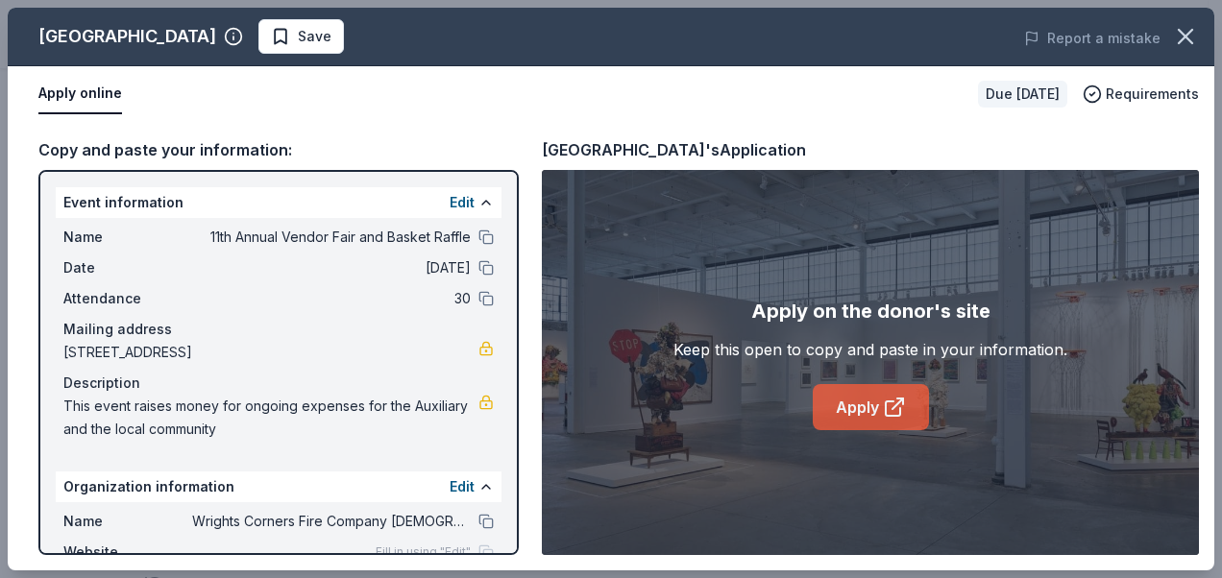
click at [849, 411] on link "Apply" at bounding box center [871, 407] width 116 height 46
click at [478, 240] on button at bounding box center [485, 237] width 15 height 15
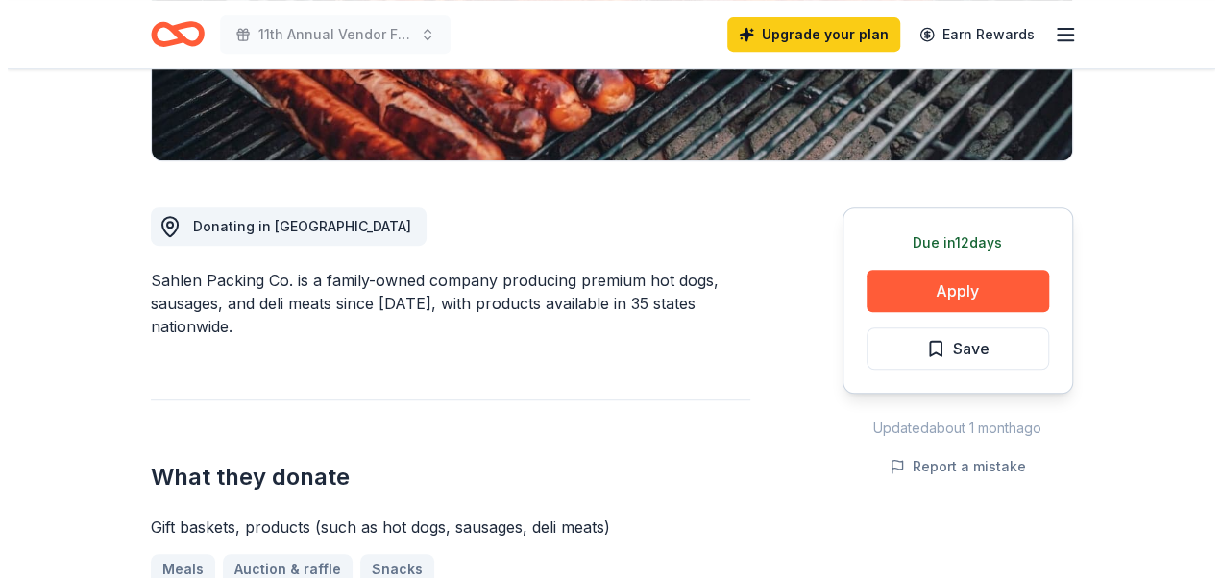
scroll to position [425, 0]
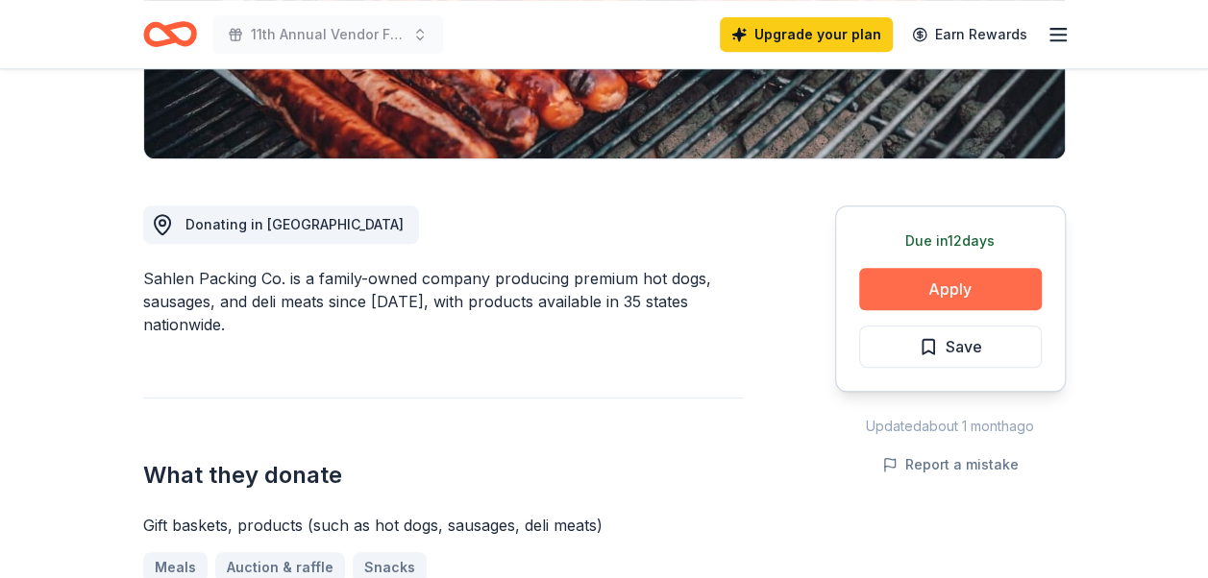
click at [897, 286] on button "Apply" at bounding box center [950, 289] width 183 height 42
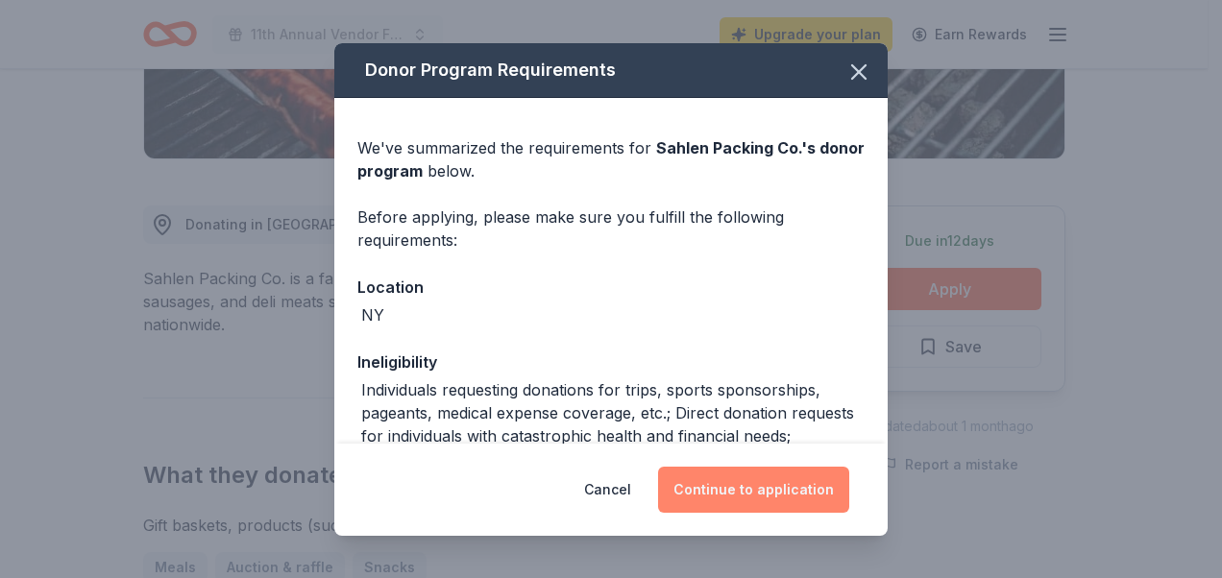
click at [785, 486] on button "Continue to application" at bounding box center [753, 490] width 191 height 46
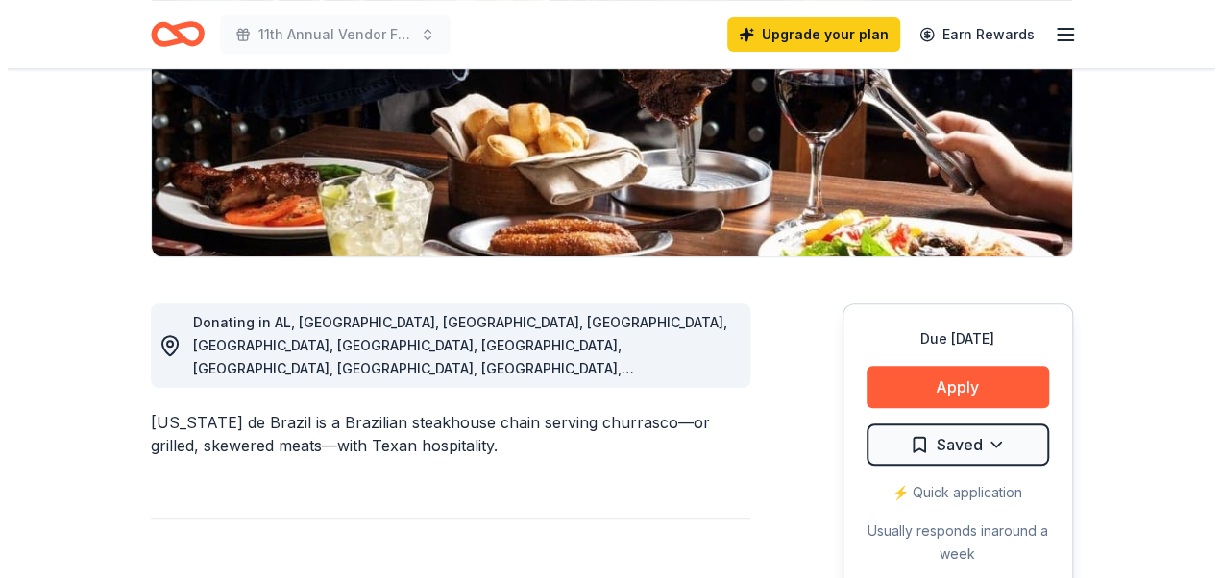
scroll to position [329, 0]
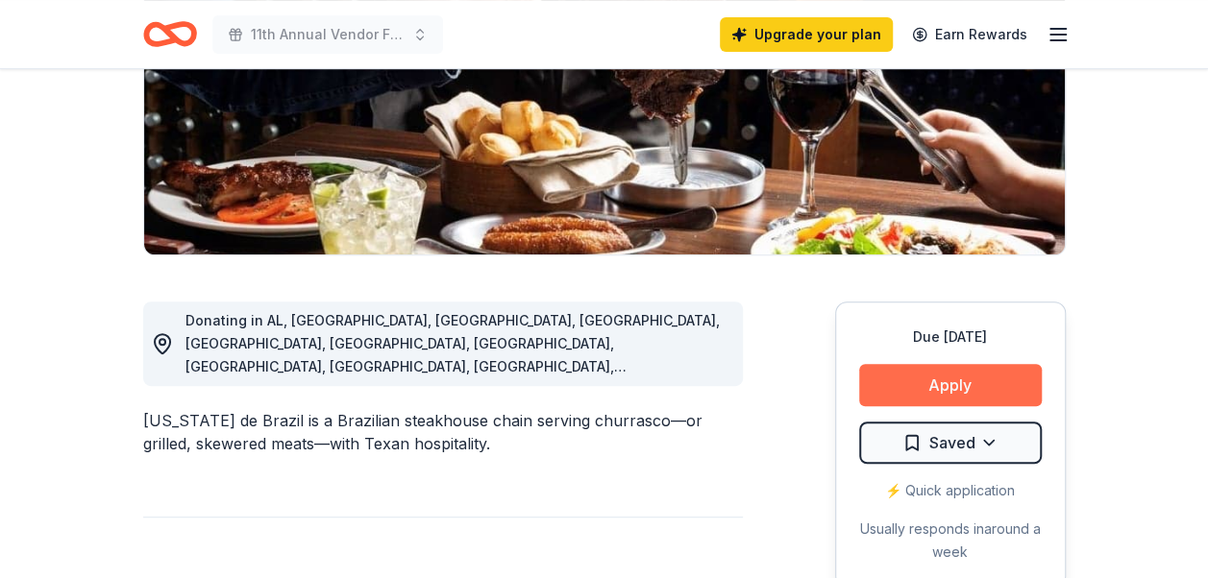
click at [975, 371] on button "Apply" at bounding box center [950, 385] width 183 height 42
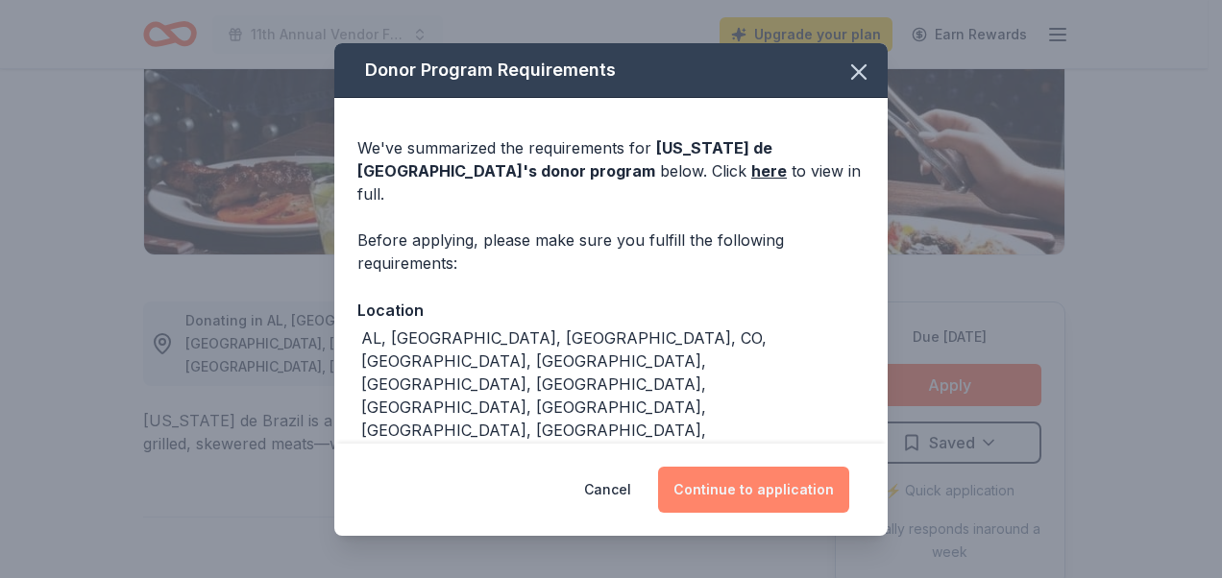
click at [768, 475] on button "Continue to application" at bounding box center [753, 490] width 191 height 46
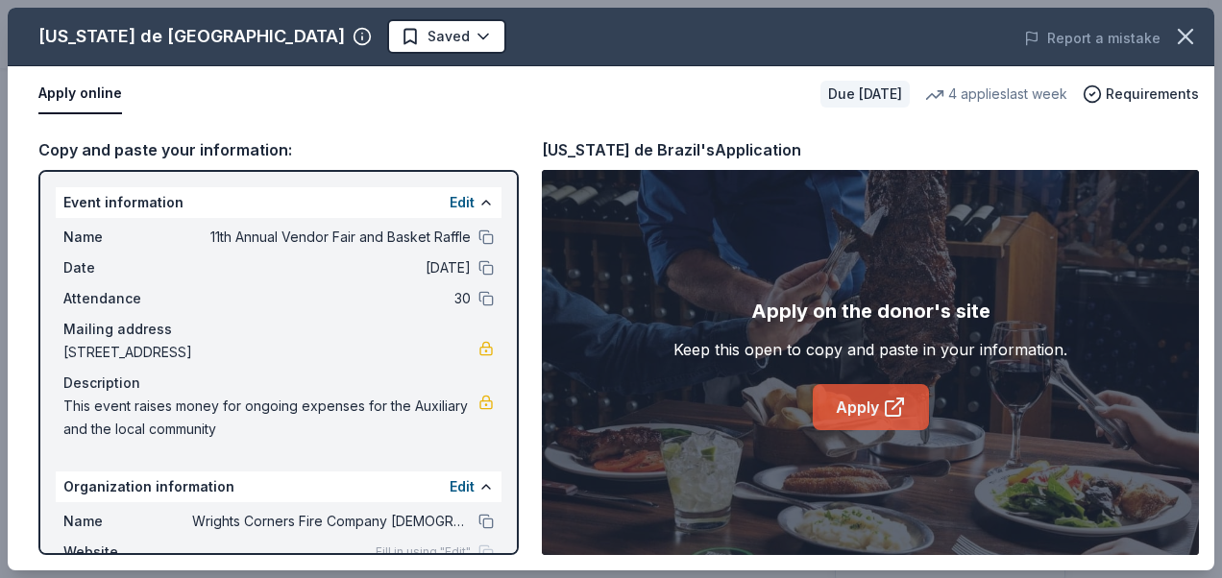
click at [855, 400] on link "Apply" at bounding box center [871, 407] width 116 height 46
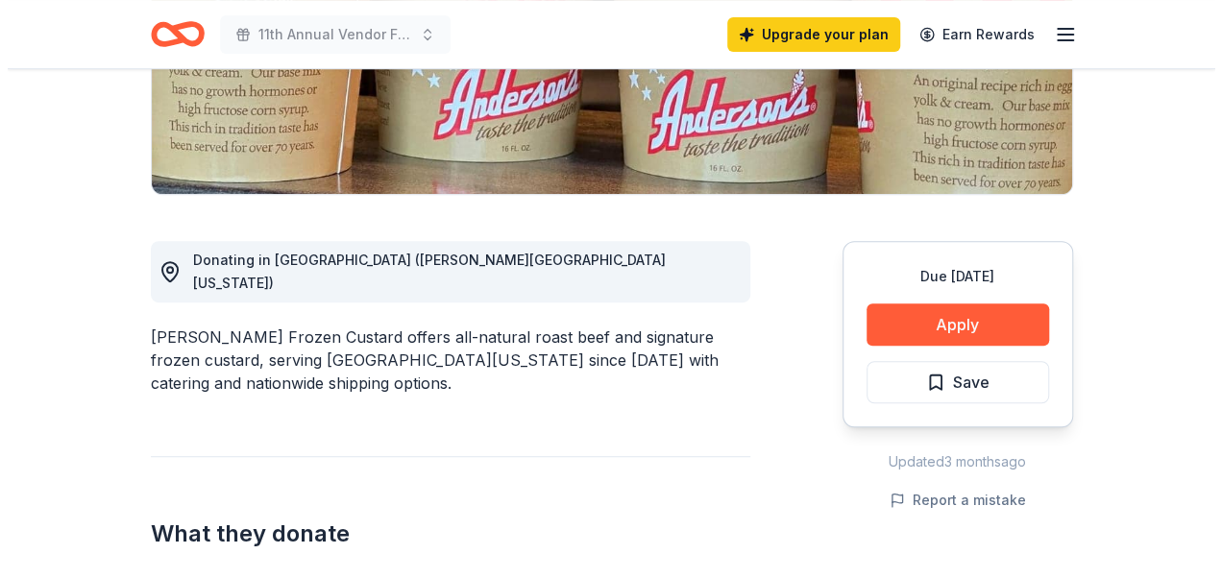
scroll to position [390, 0]
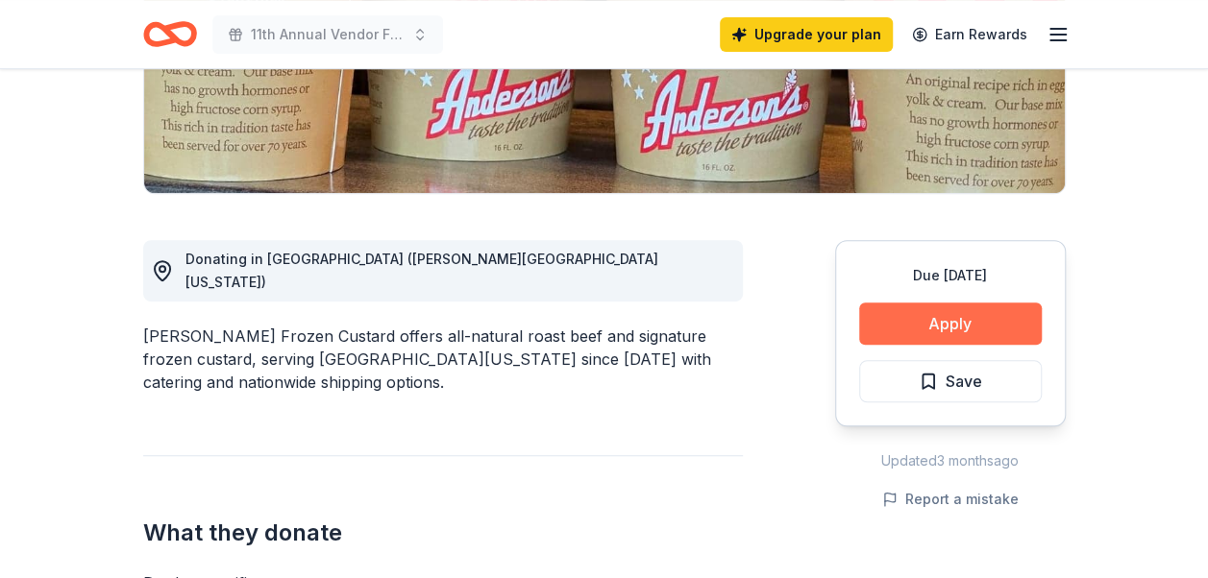
click at [992, 318] on button "Apply" at bounding box center [950, 324] width 183 height 42
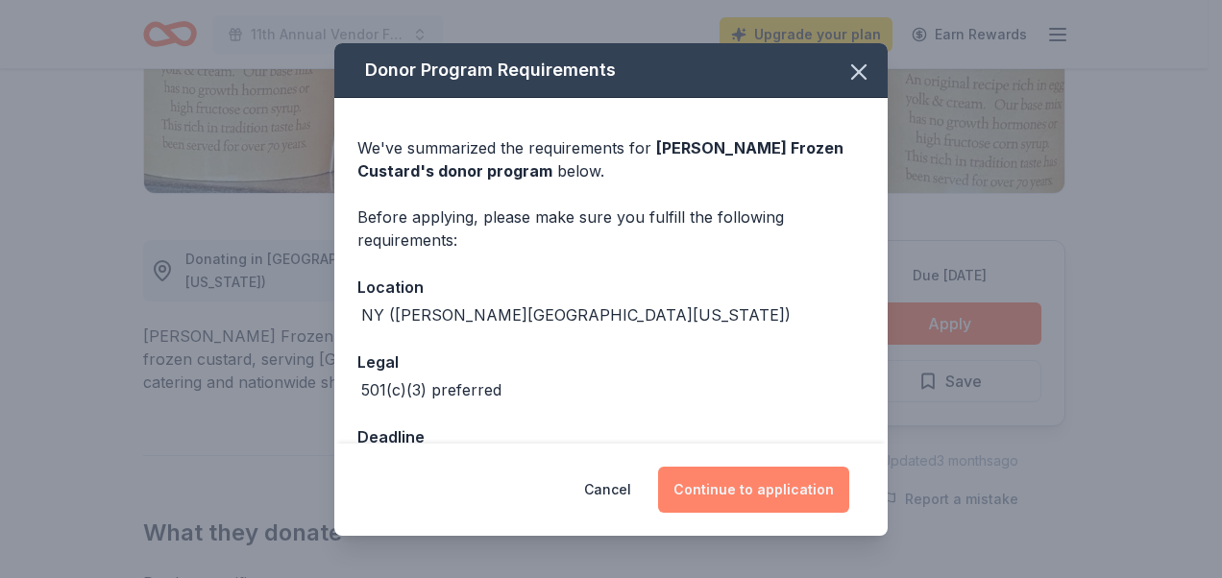
click at [799, 480] on button "Continue to application" at bounding box center [753, 490] width 191 height 46
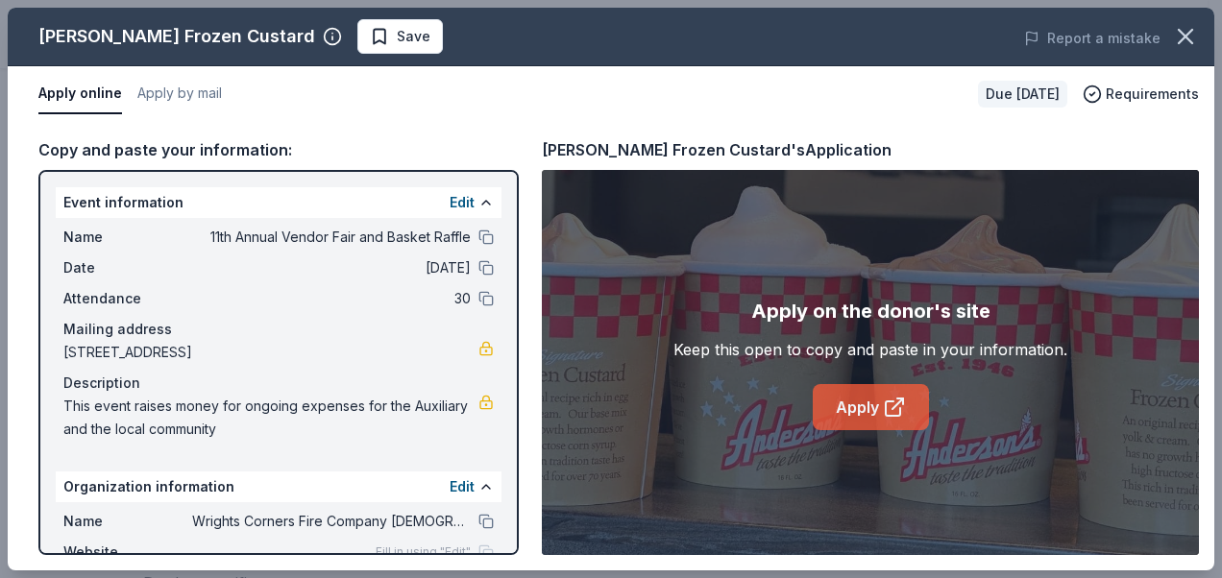
click at [851, 417] on link "Apply" at bounding box center [871, 407] width 116 height 46
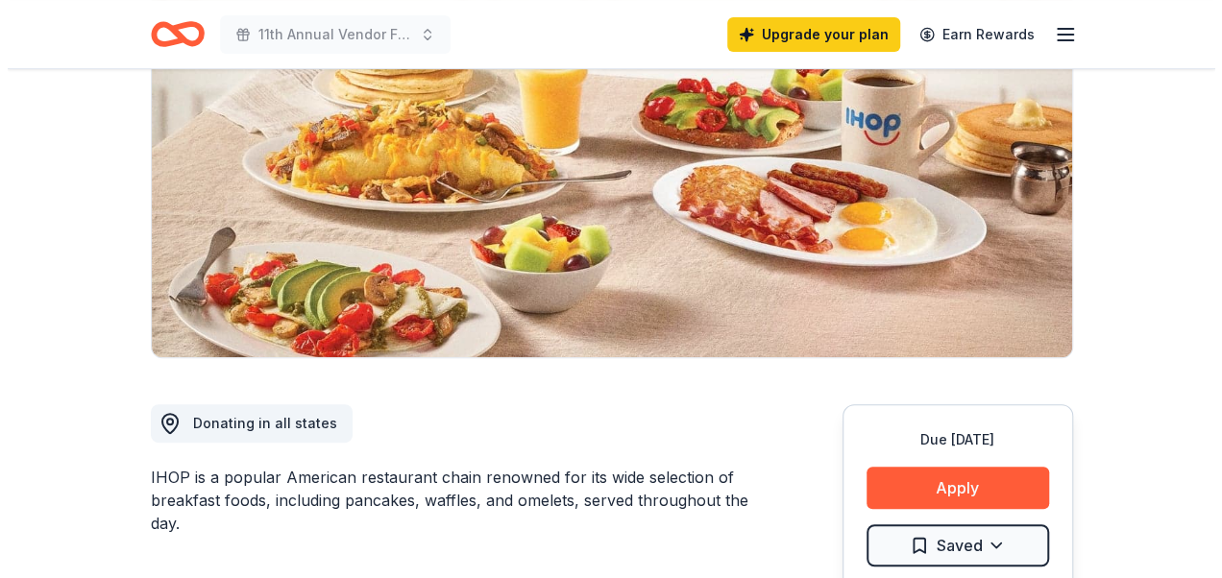
scroll to position [252, 0]
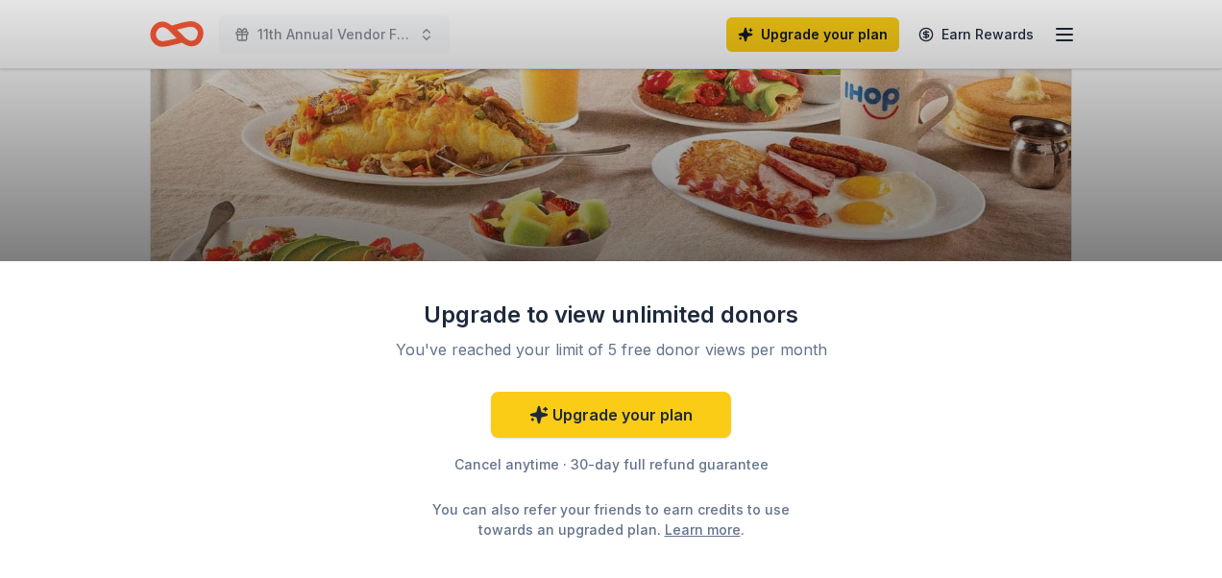
click at [1106, 158] on div "Upgrade to view unlimited donors You've reached your limit of 5 free donor view…" at bounding box center [611, 289] width 1222 height 578
click at [1146, 127] on div "Upgrade to view unlimited donors You've reached your limit of 5 free donor view…" at bounding box center [611, 289] width 1222 height 578
click at [1095, 177] on div "Upgrade to view unlimited donors You've reached your limit of 5 free donor view…" at bounding box center [611, 289] width 1222 height 578
